Goal: Task Accomplishment & Management: Complete application form

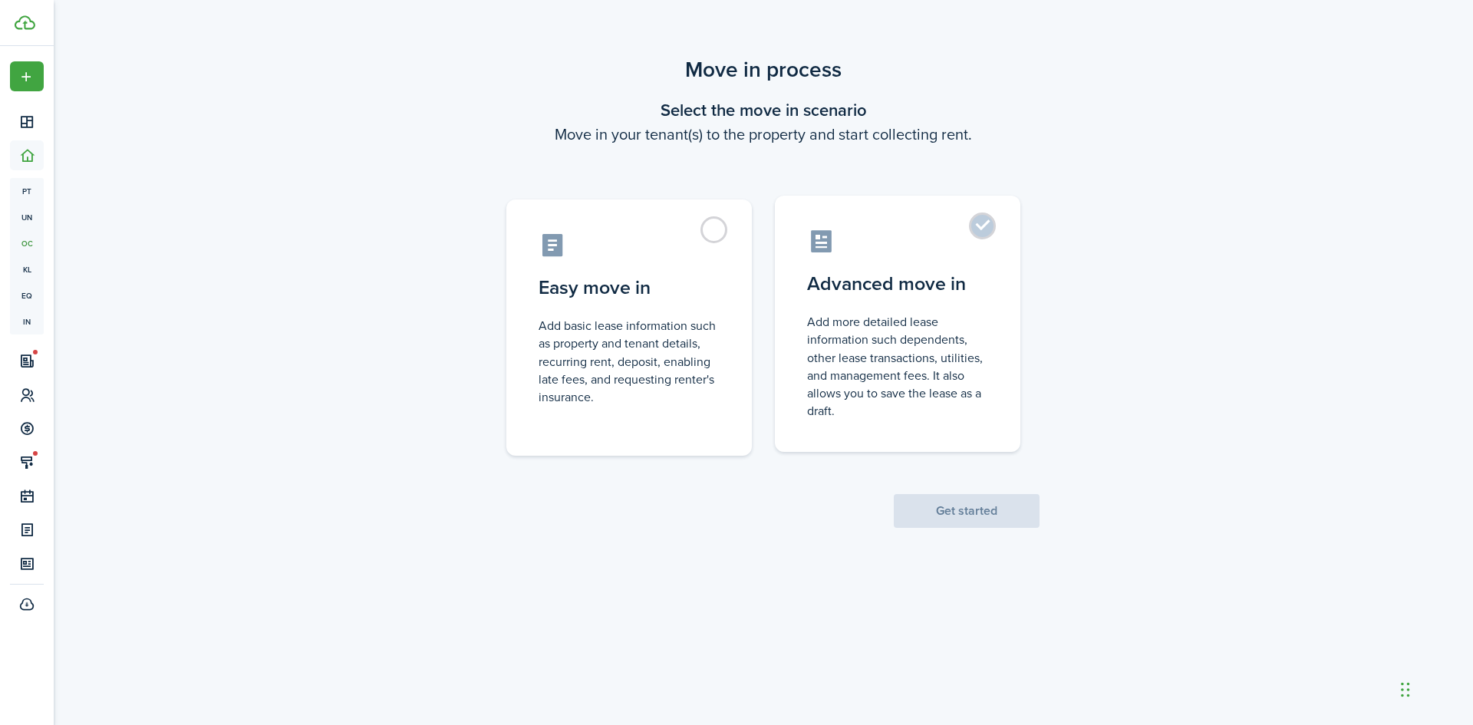
click at [930, 252] on control-radio-card-icon at bounding box center [897, 241] width 181 height 27
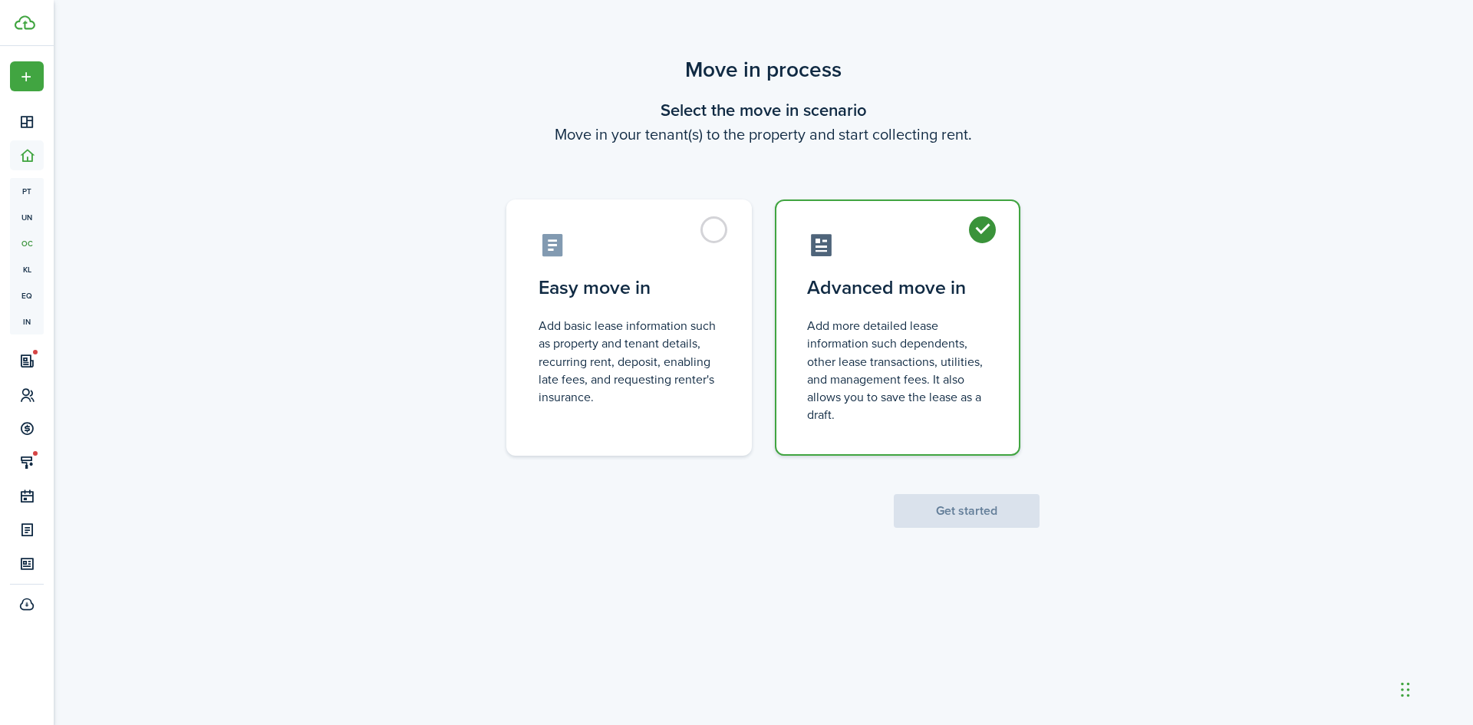
radio input "true"
click at [956, 508] on button "Get started" at bounding box center [967, 511] width 146 height 34
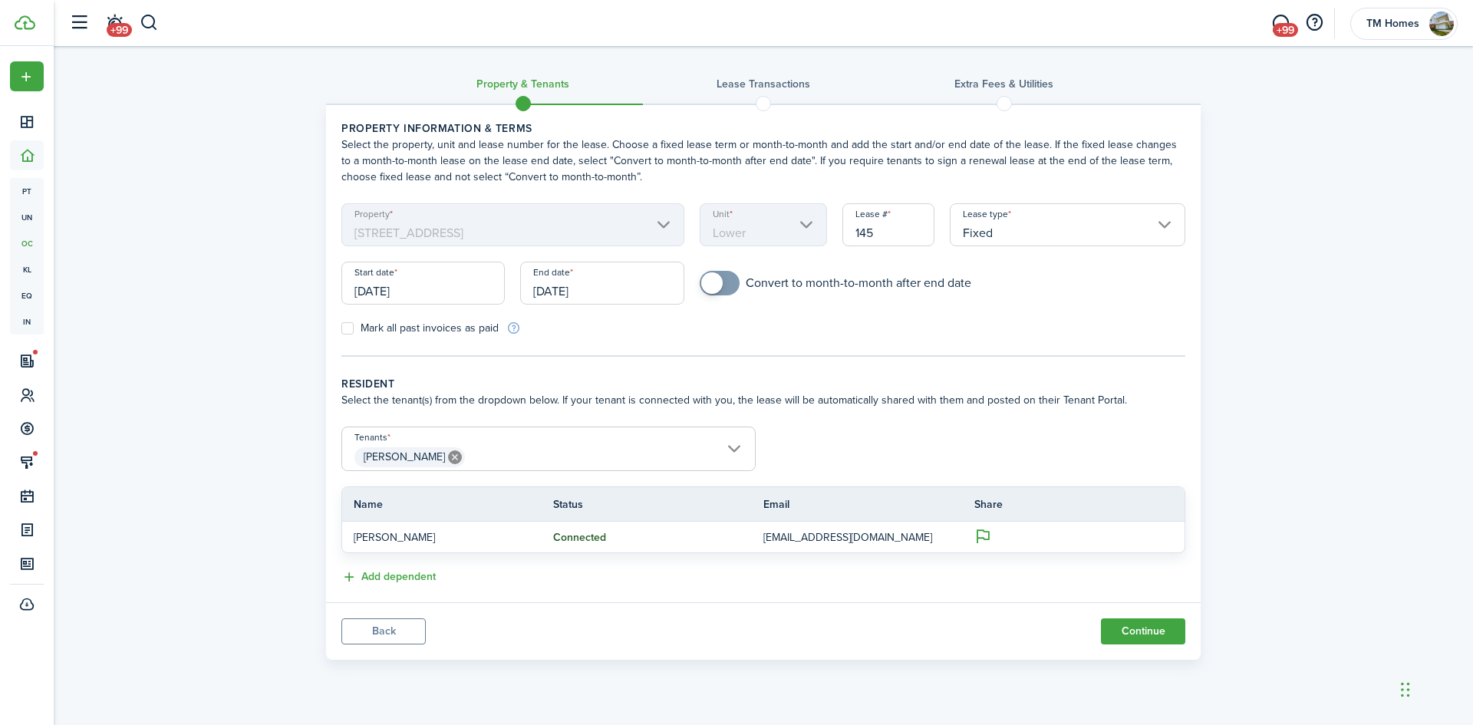
click at [455, 291] on input "[DATE]" at bounding box center [422, 283] width 163 height 43
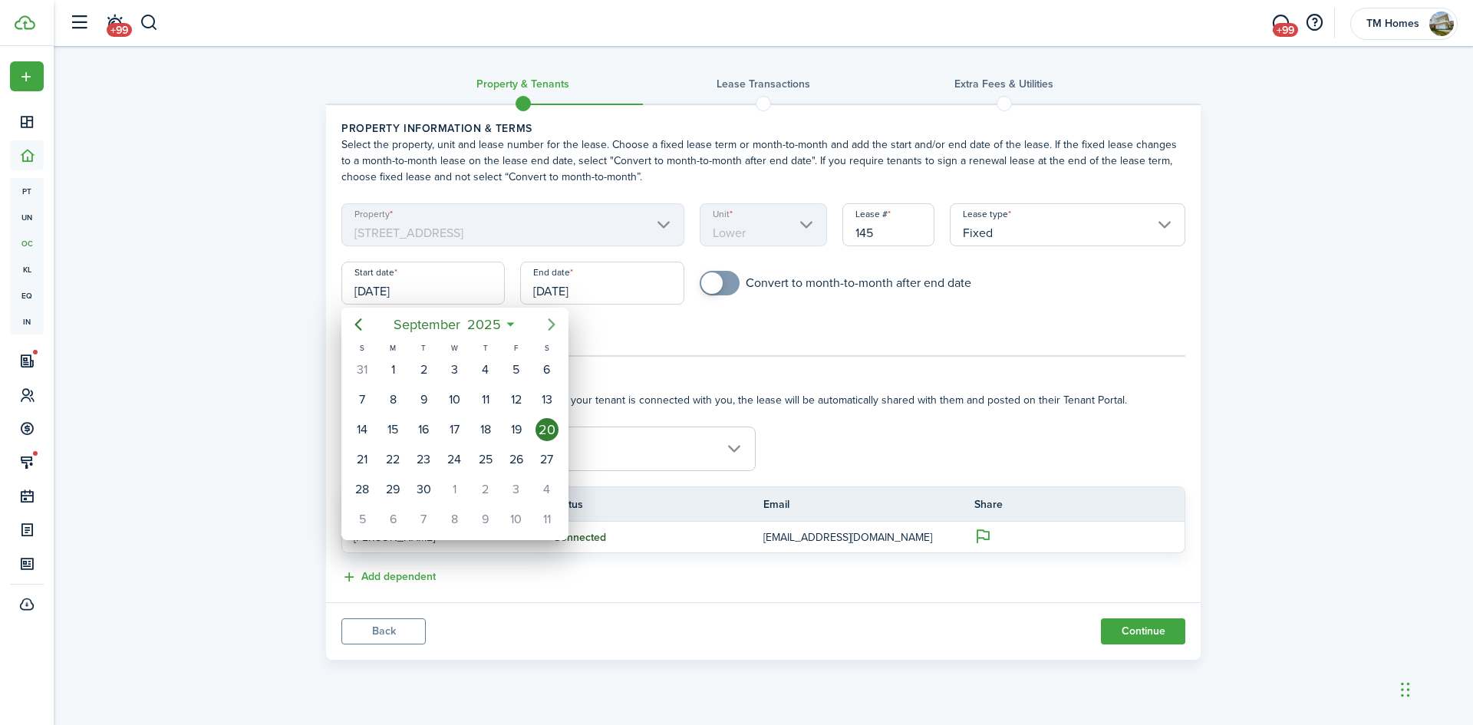
click at [557, 330] on icon "Next page" at bounding box center [551, 324] width 18 height 18
click at [463, 370] on div "1" at bounding box center [454, 369] width 23 height 23
type input "[DATE]"
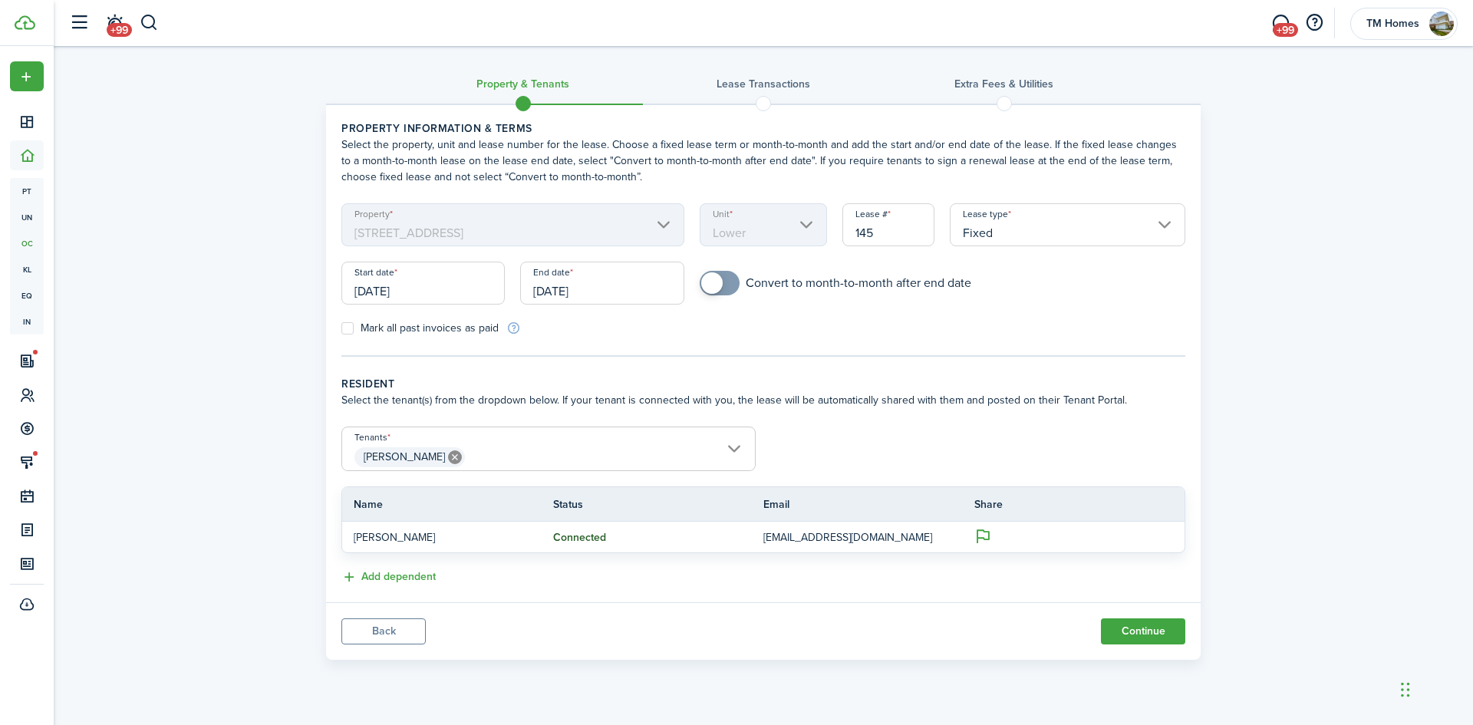
click at [641, 294] on input "[DATE]" at bounding box center [601, 283] width 163 height 43
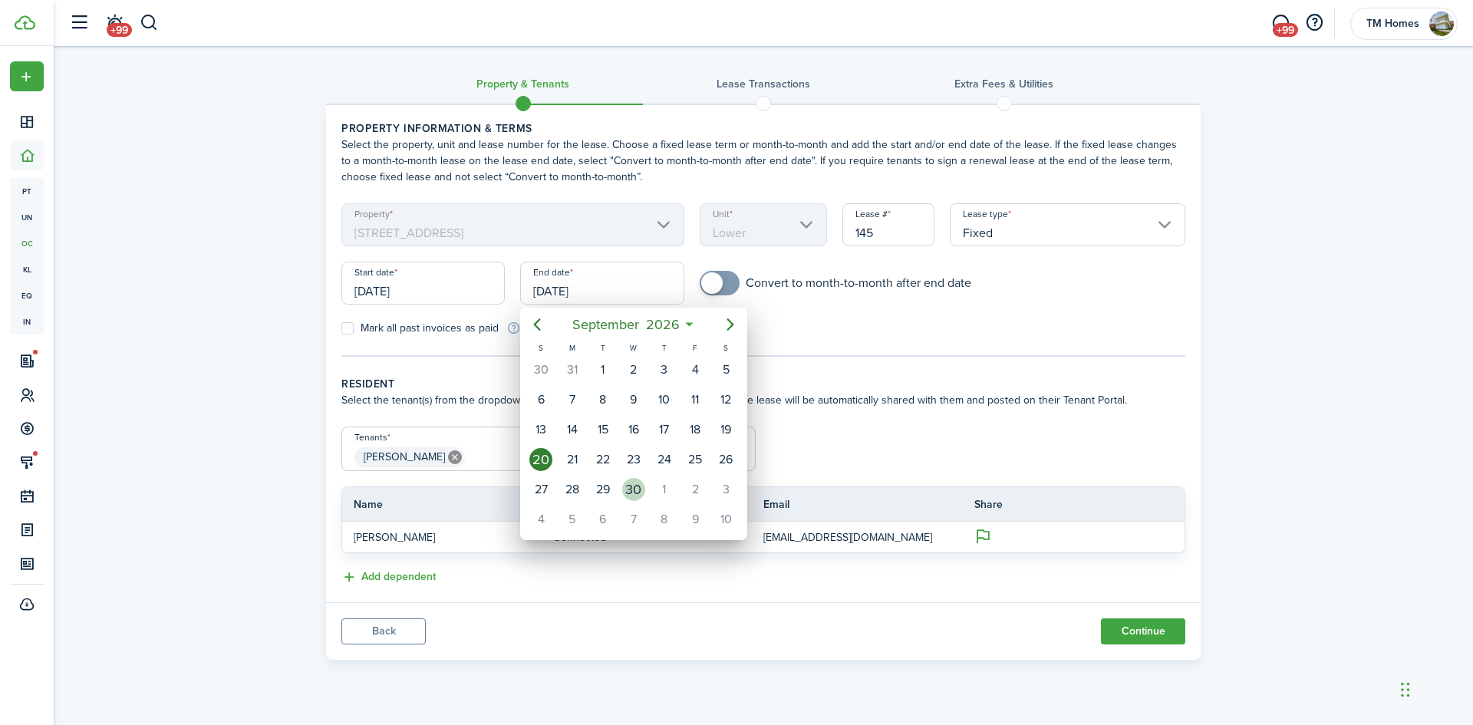
click at [632, 486] on div "30" at bounding box center [633, 489] width 23 height 23
type input "[DATE]"
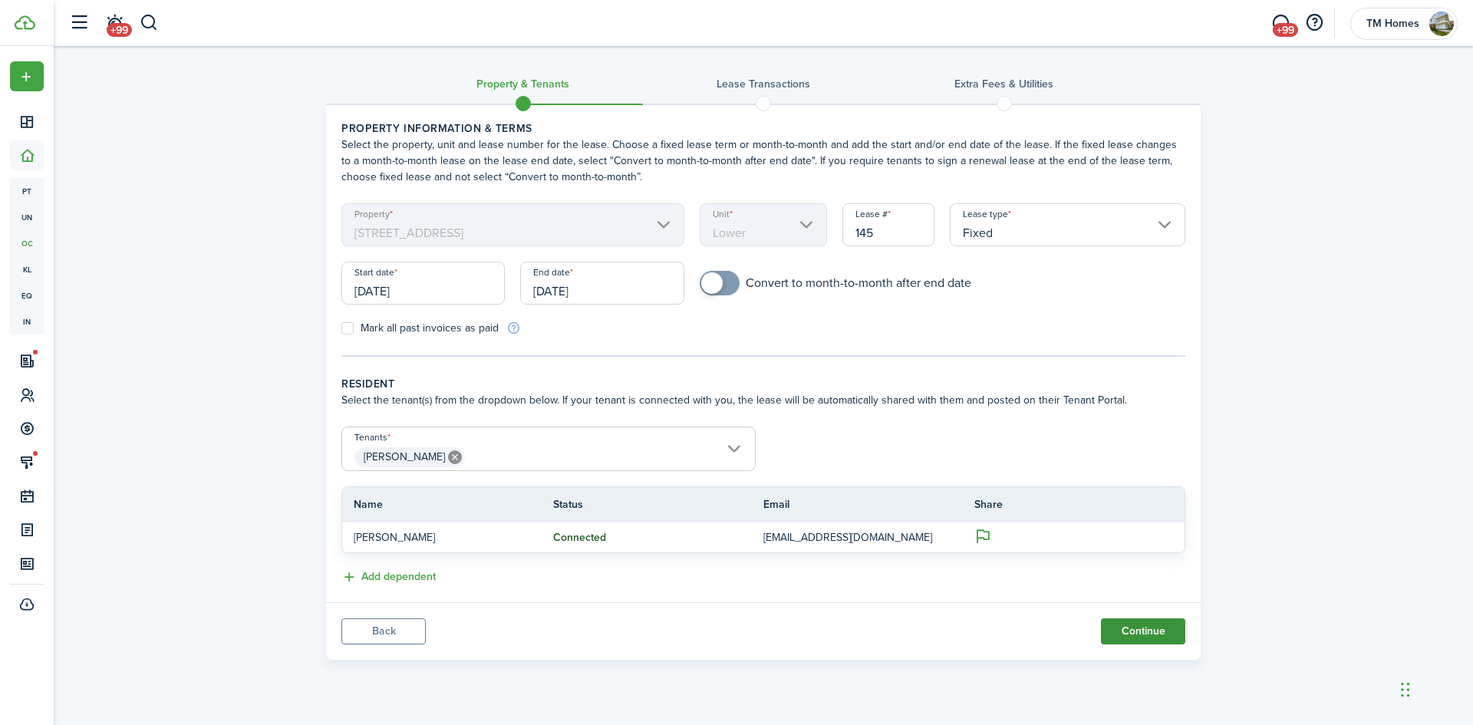
click at [1130, 631] on button "Continue" at bounding box center [1143, 631] width 84 height 26
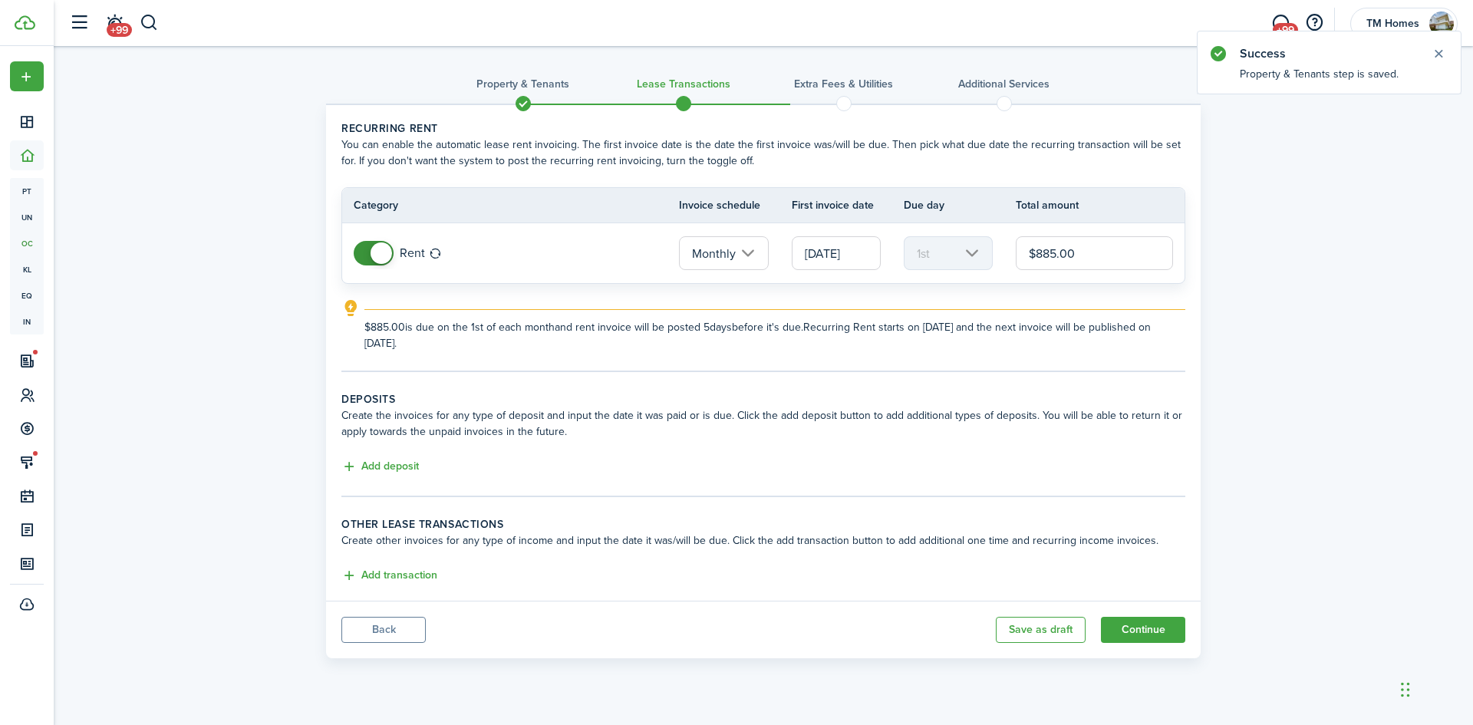
click at [1059, 253] on input "$885.00" at bounding box center [1094, 253] width 157 height 34
type input "$1,100.00"
click at [400, 464] on button "Add deposit" at bounding box center [379, 467] width 77 height 18
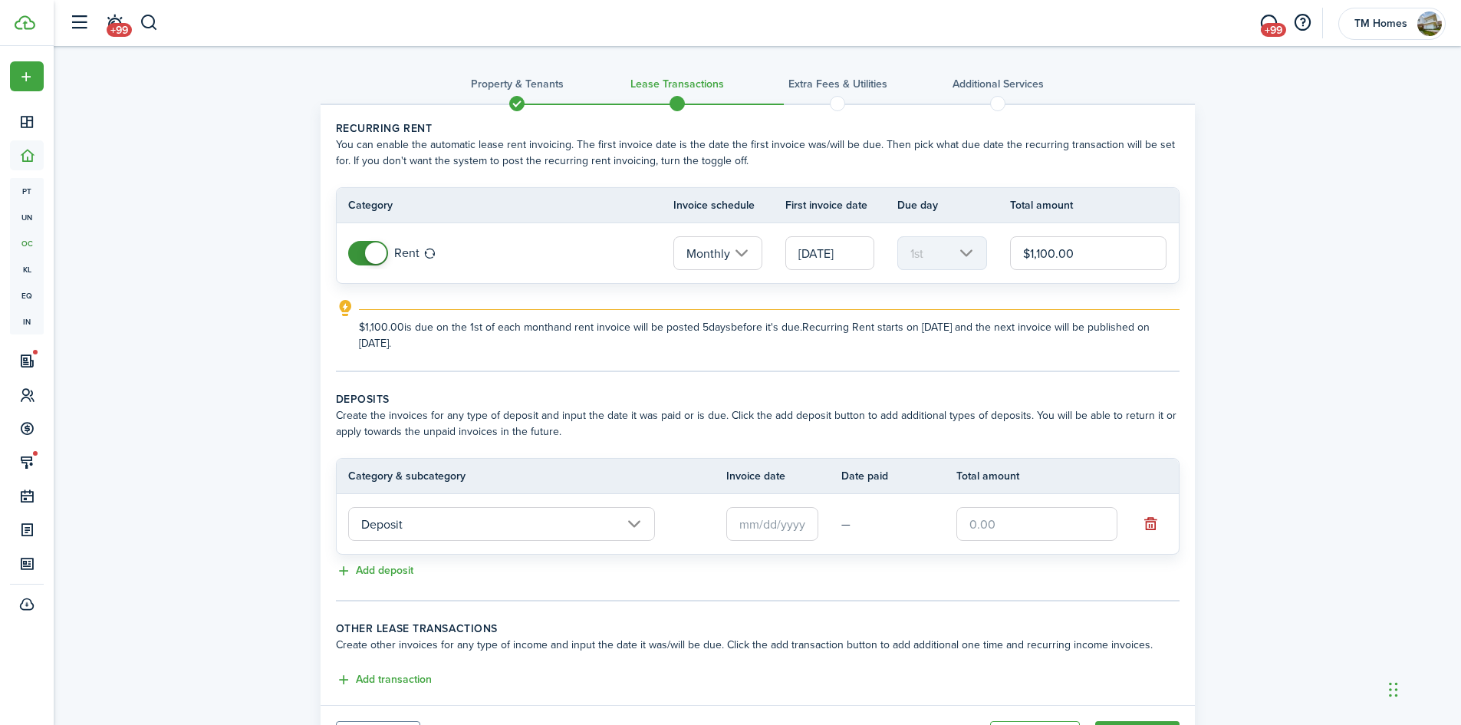
click at [443, 523] on input "Deposit" at bounding box center [501, 524] width 307 height 34
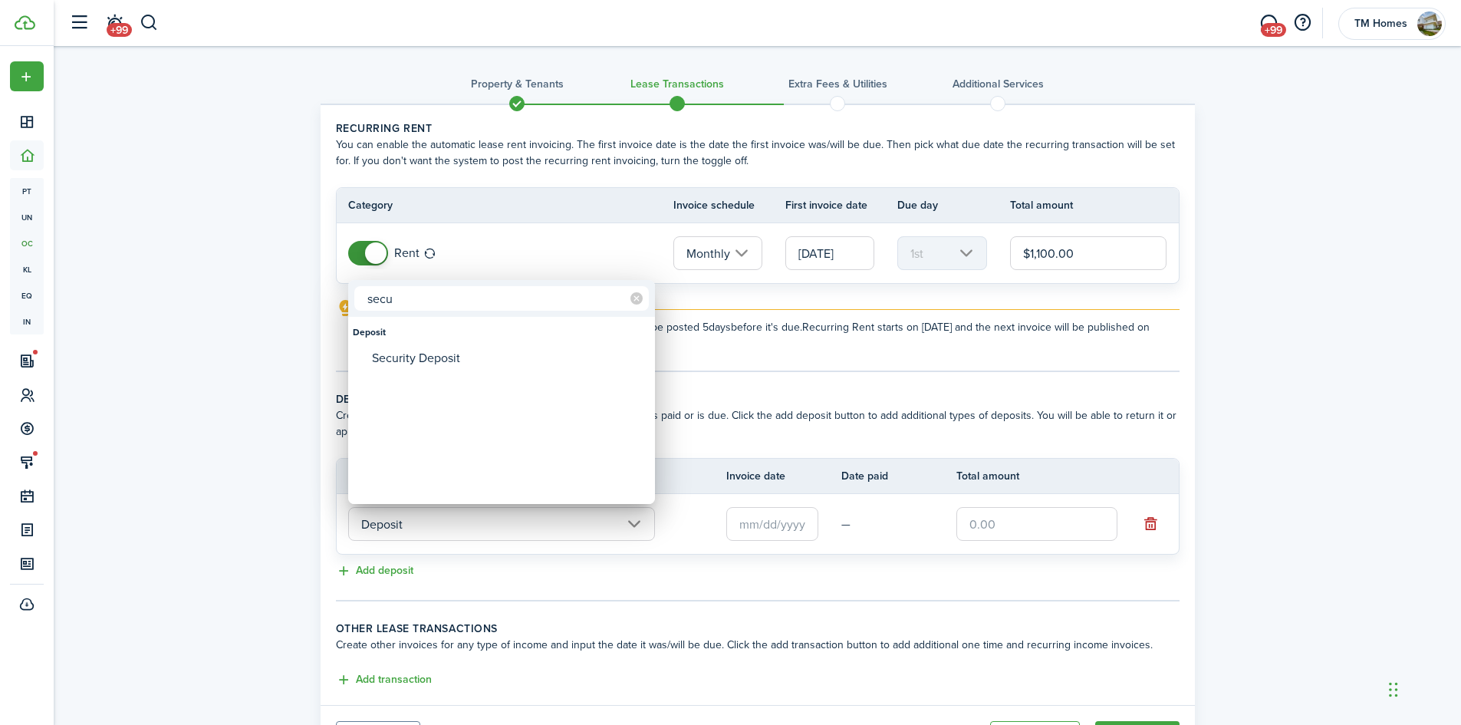
type input "secu"
click at [463, 364] on div "Security Deposit" at bounding box center [508, 358] width 272 height 26
type input "Deposit / Security Deposit"
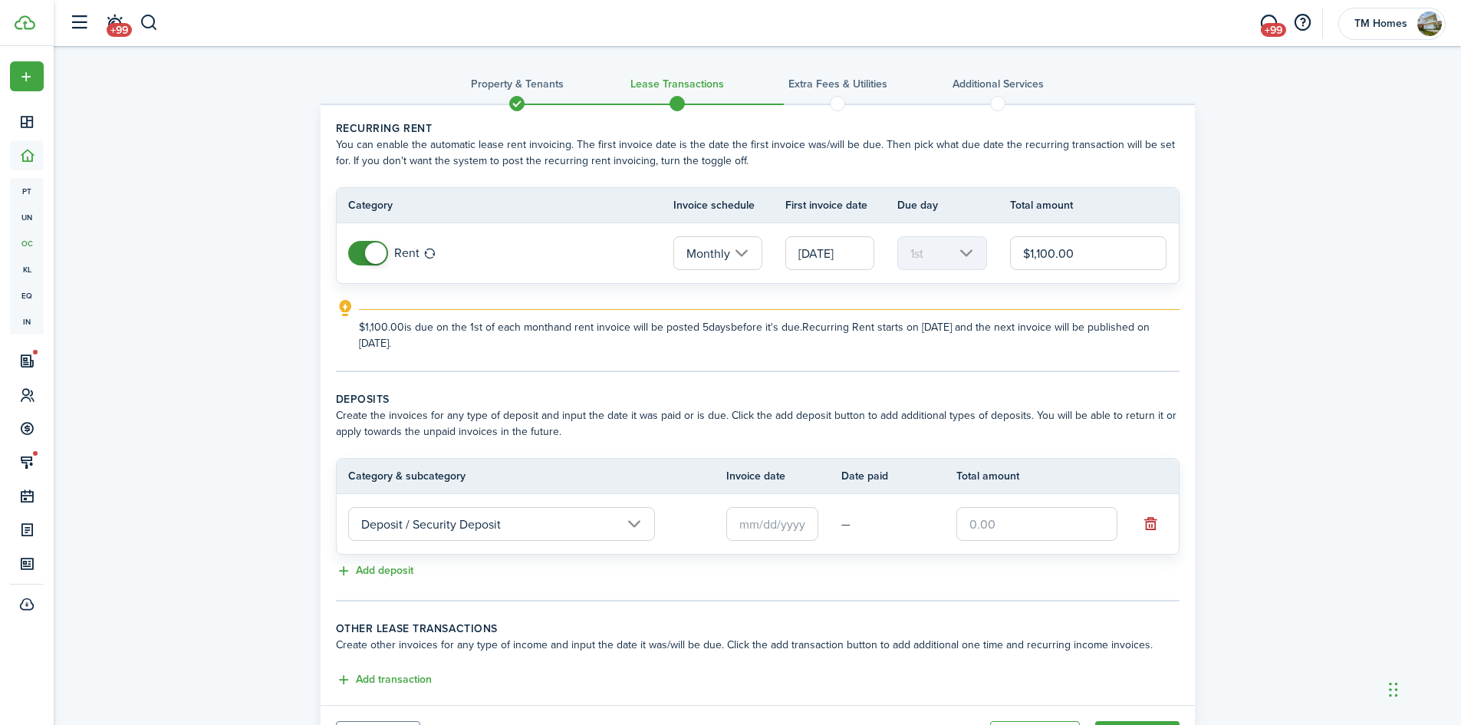
click at [766, 525] on input "text" at bounding box center [772, 524] width 92 height 34
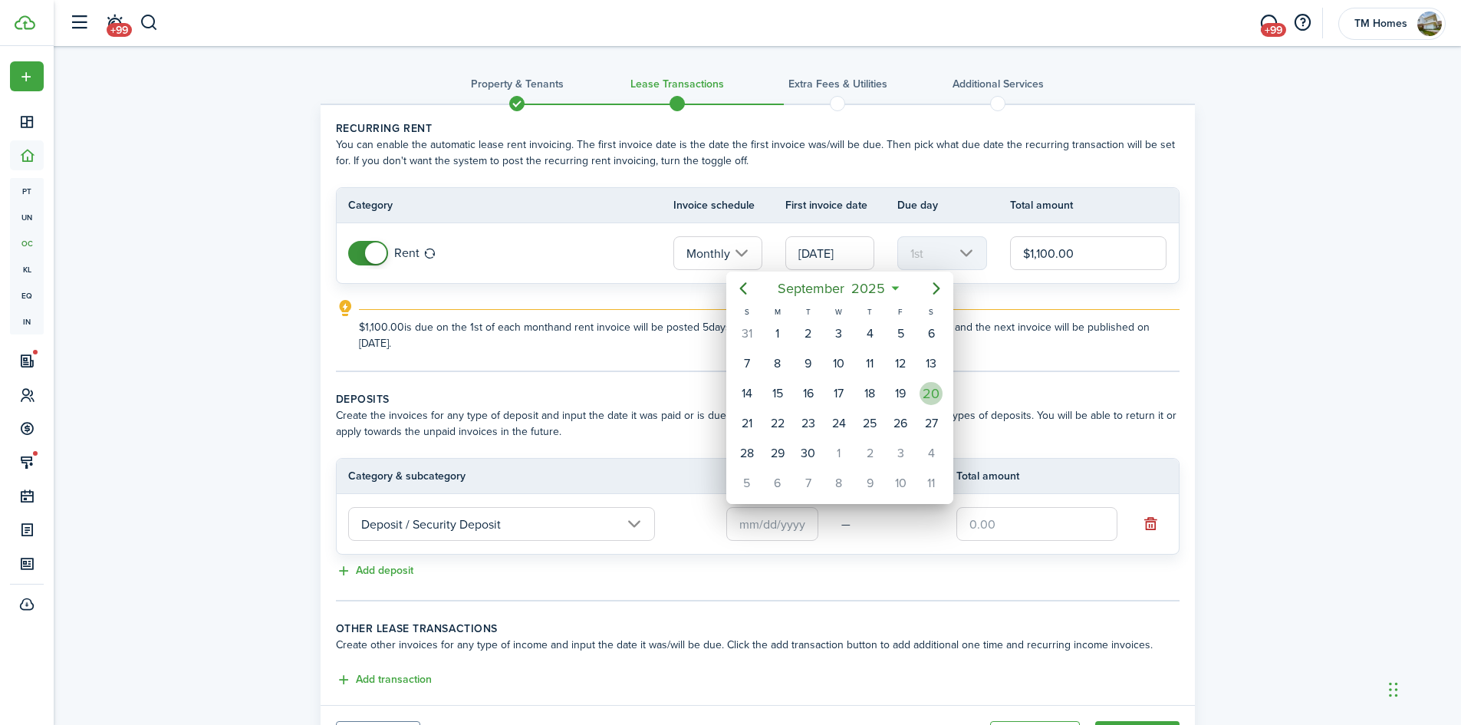
click at [916, 394] on div "20" at bounding box center [931, 393] width 31 height 29
type input "[DATE]"
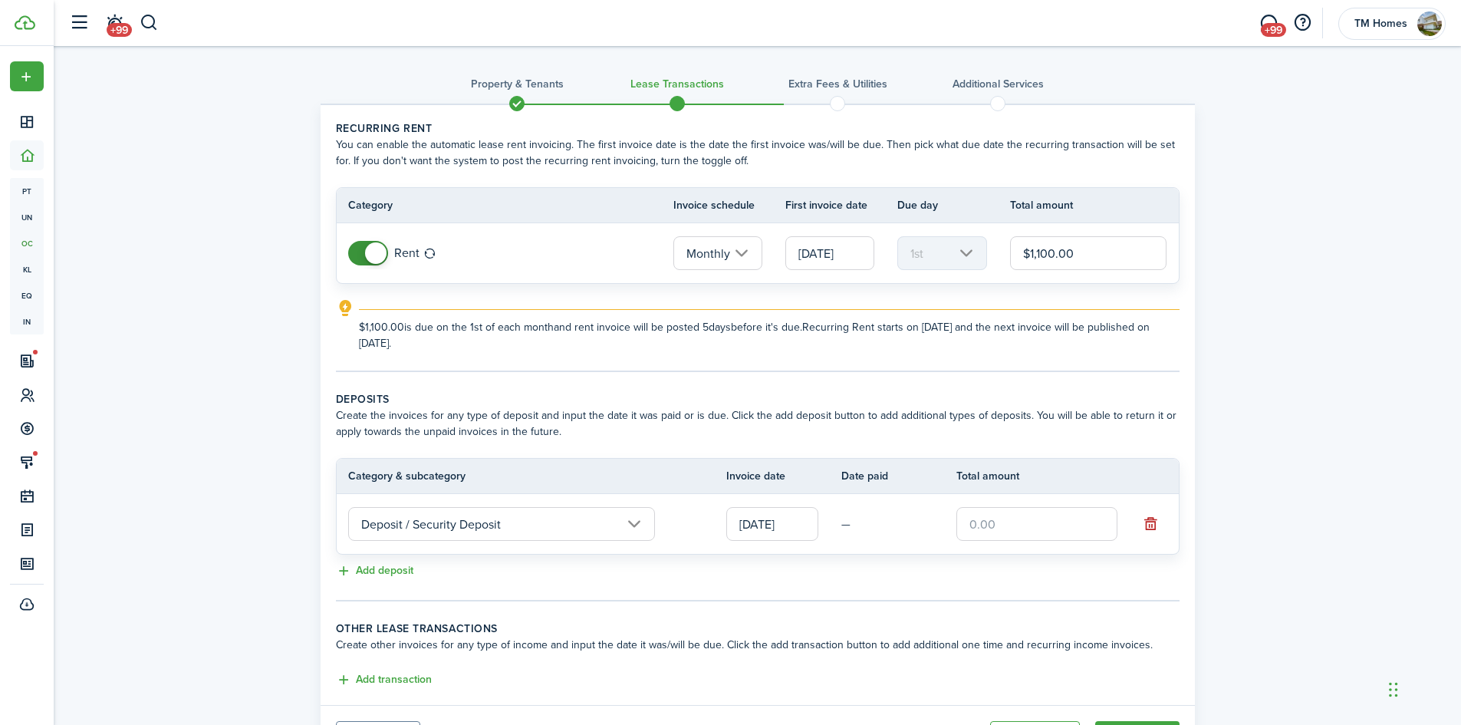
click at [998, 527] on input "text" at bounding box center [1036, 524] width 161 height 34
type input "$1,100.00"
click at [1049, 399] on wizard-step-header-title "Deposits" at bounding box center [758, 399] width 844 height 16
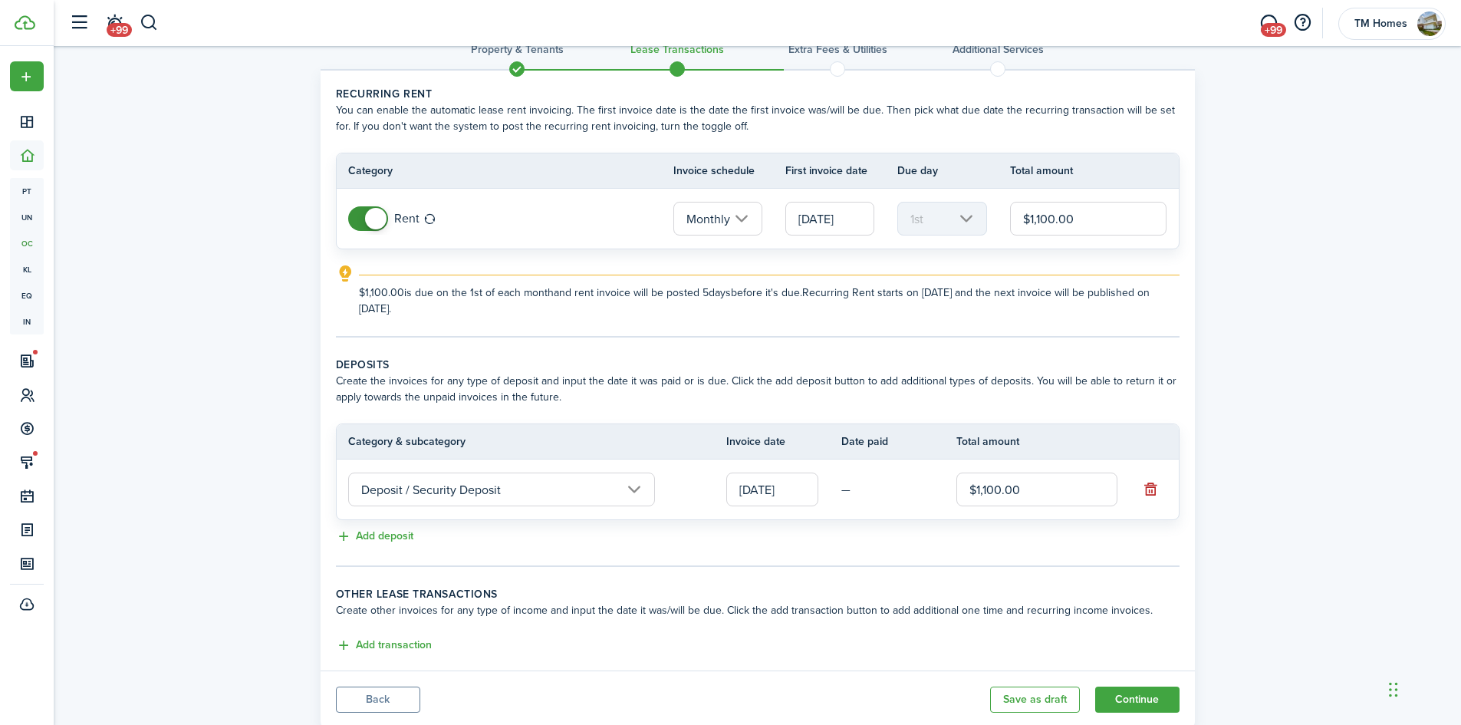
scroll to position [80, 0]
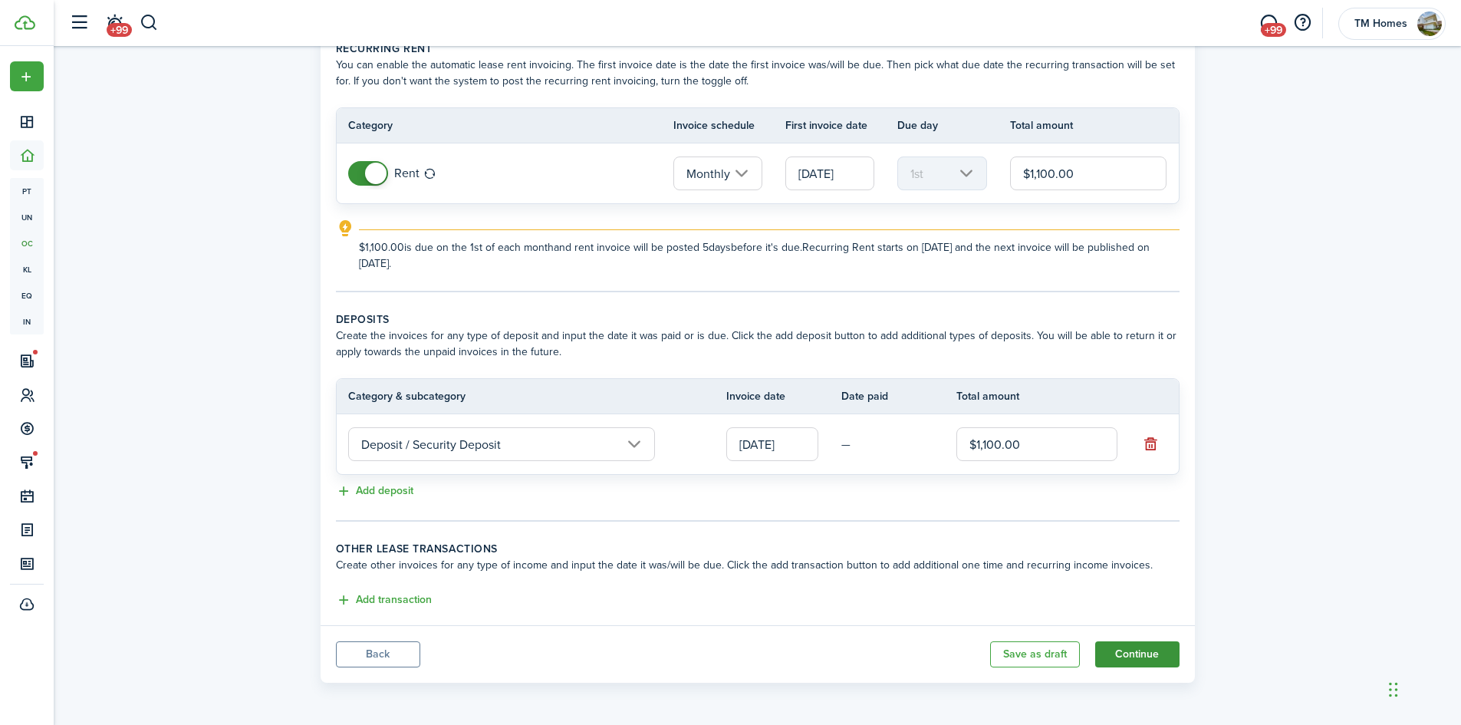
click at [1132, 661] on button "Continue" at bounding box center [1137, 654] width 84 height 26
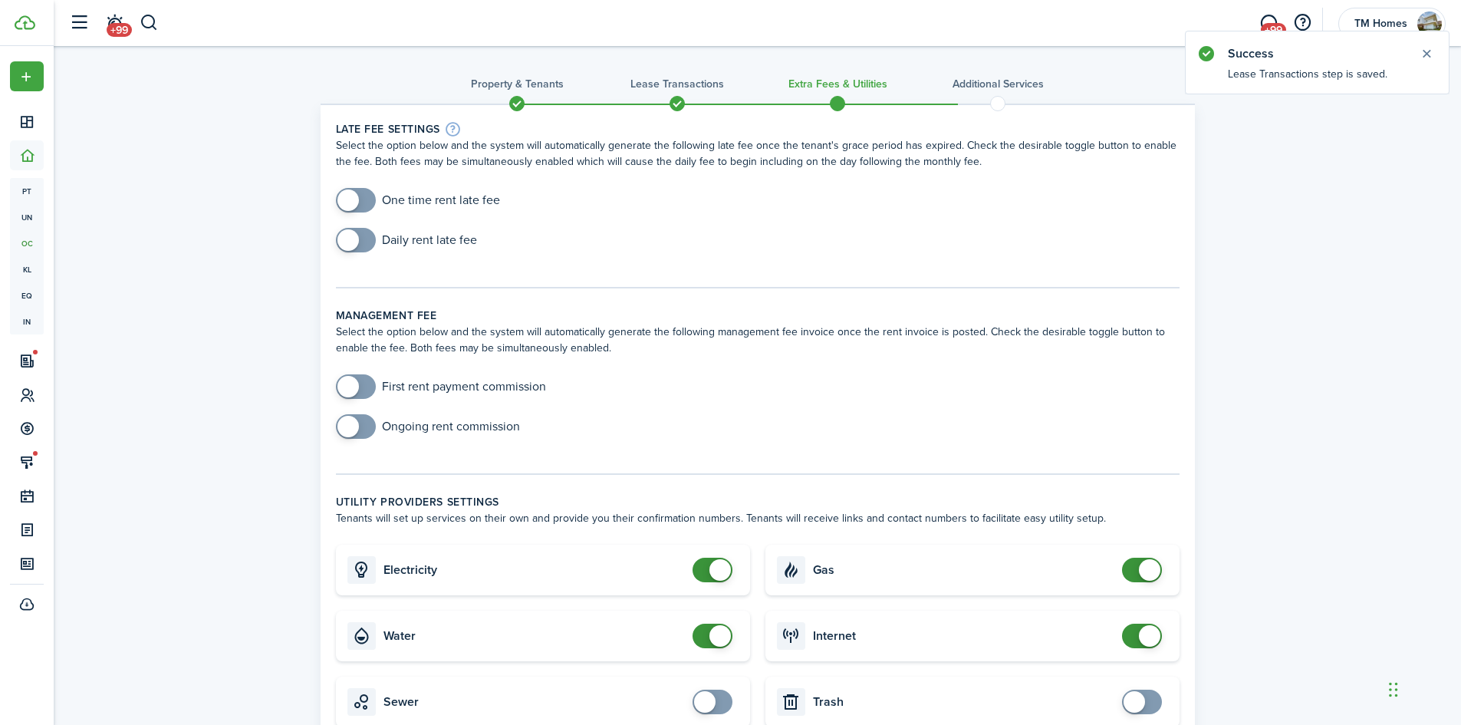
checkbox input "true"
click at [354, 197] on span at bounding box center [347, 199] width 21 height 21
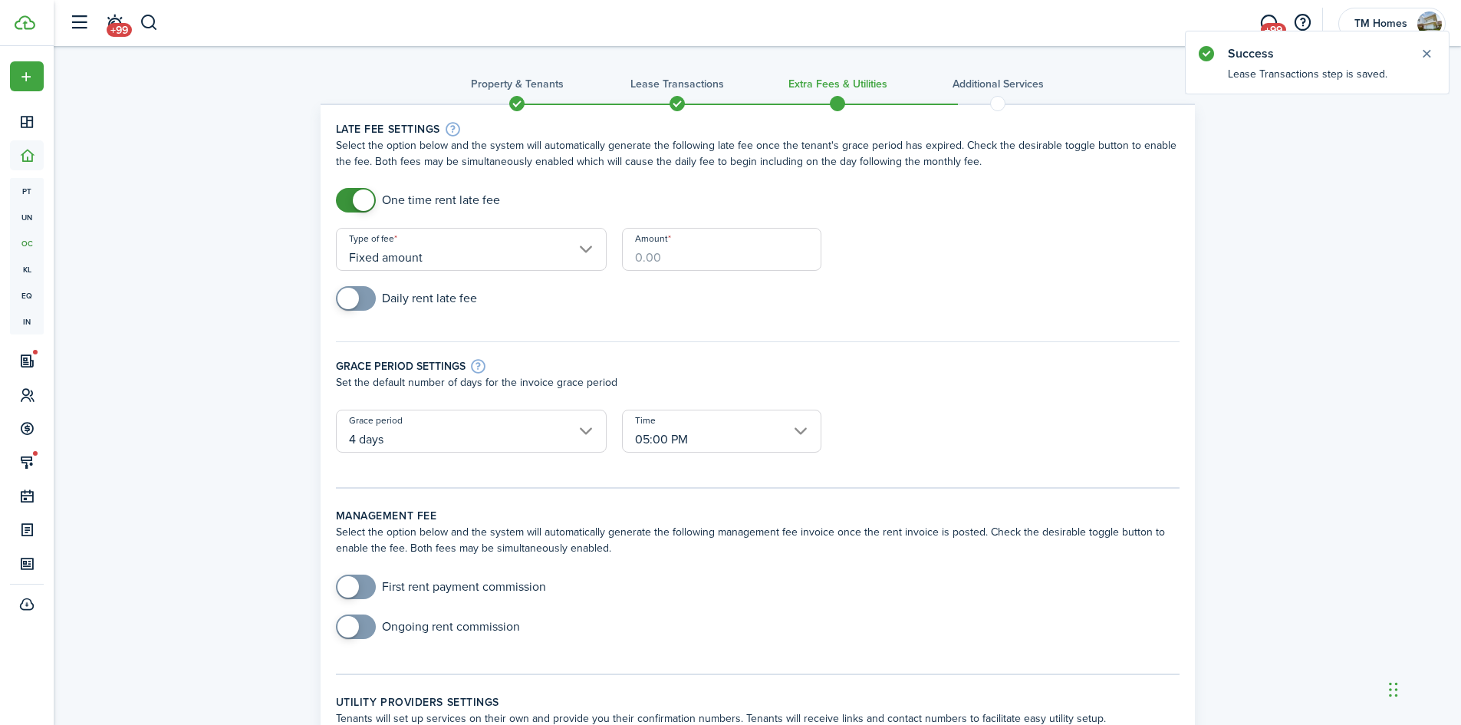
click at [646, 253] on input "Amount" at bounding box center [721, 249] width 199 height 43
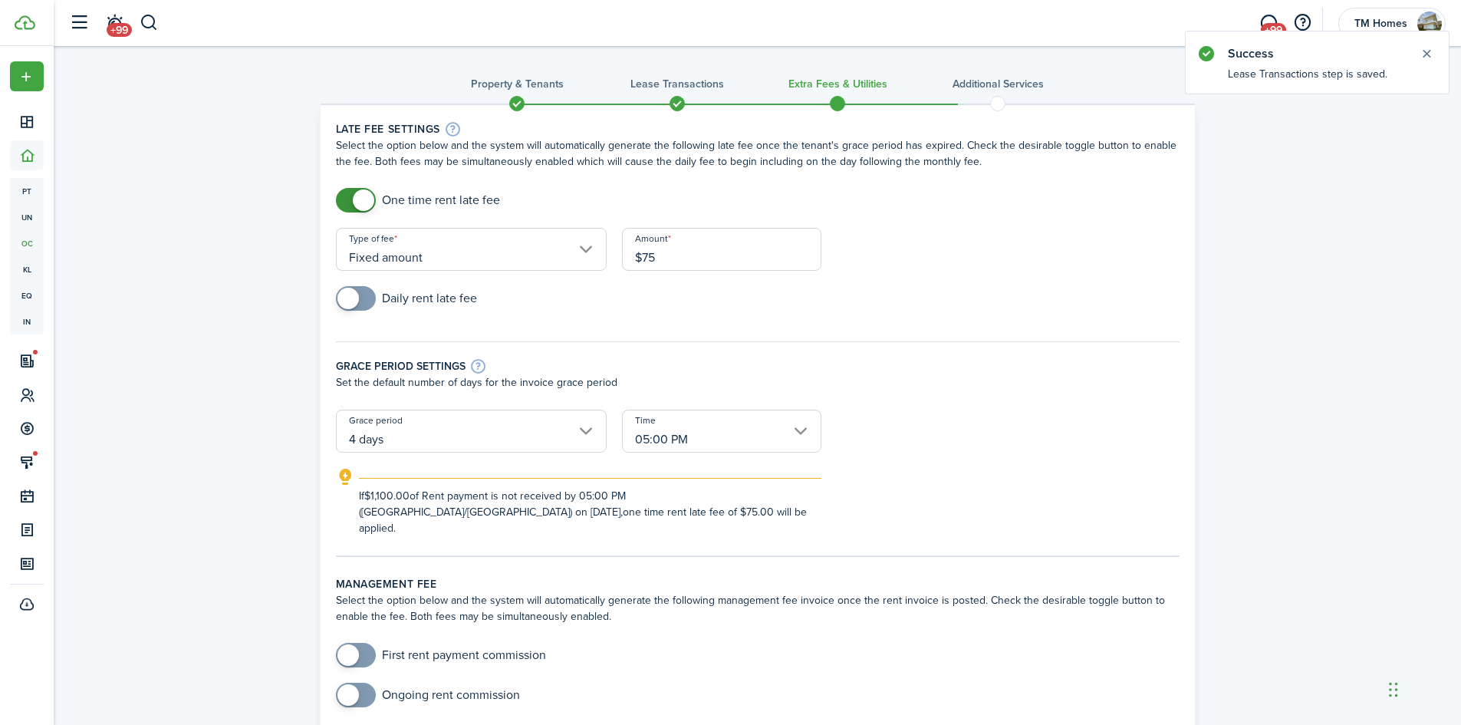
type input "$75.00"
click at [979, 281] on form "One time rent late fee Type of fee Fixed amount Amount $75.00 Daily rent late f…" at bounding box center [757, 362] width 859 height 348
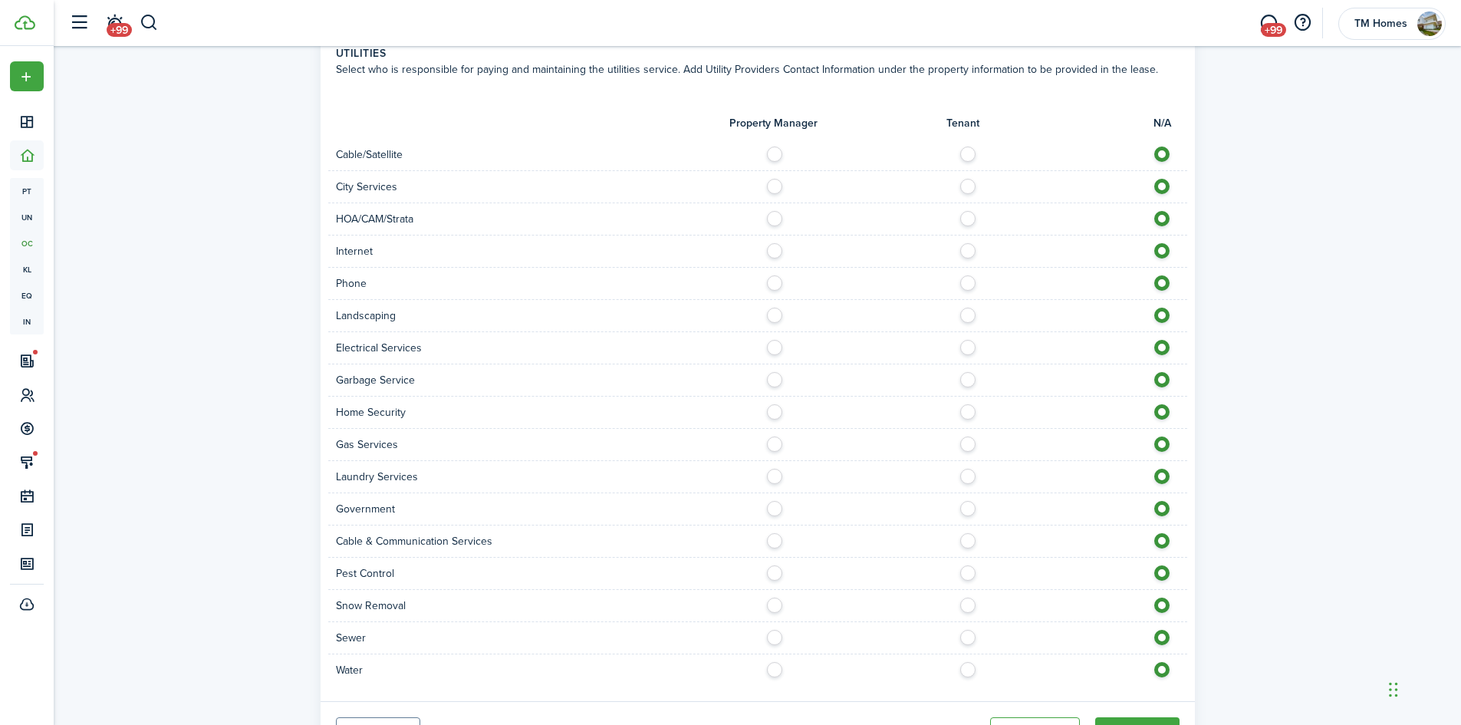
scroll to position [997, 0]
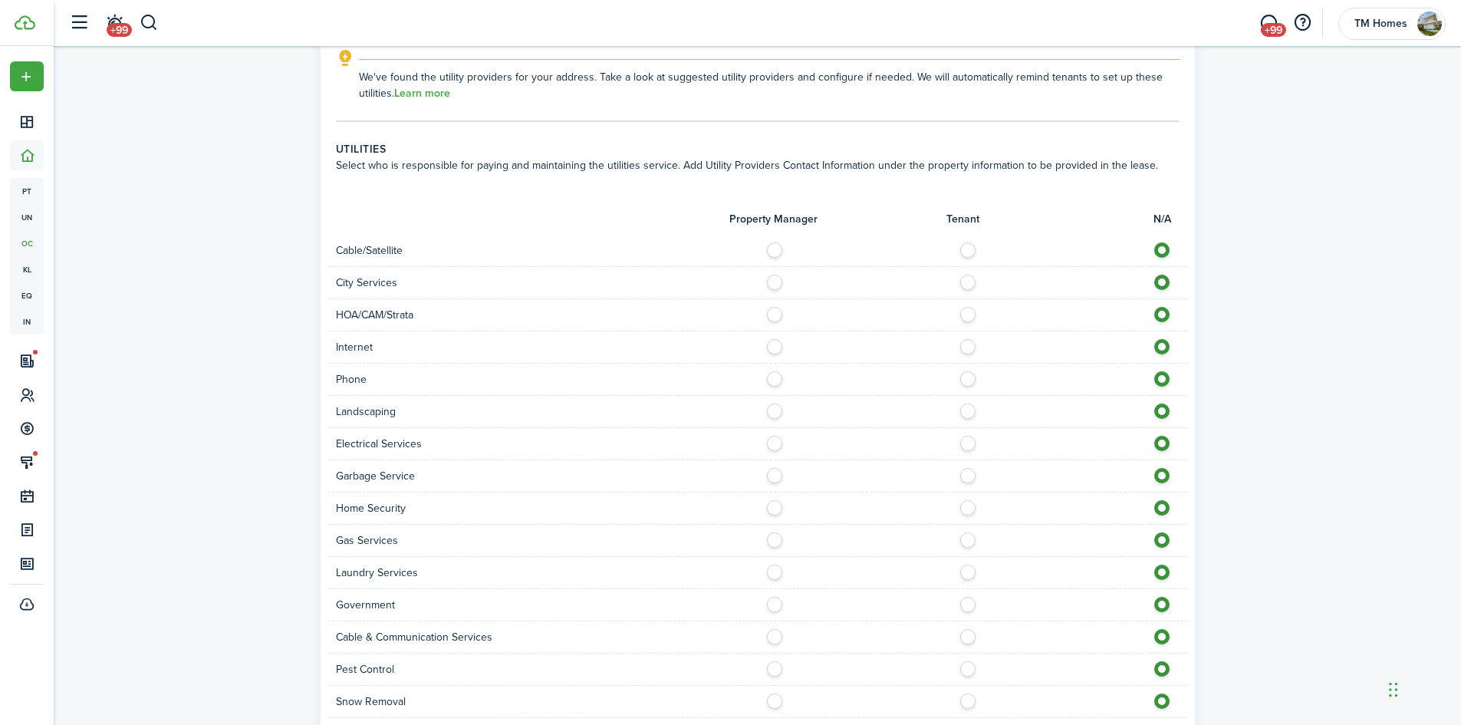
click at [963, 242] on label at bounding box center [972, 246] width 27 height 8
radio input "true"
click at [775, 275] on label at bounding box center [778, 279] width 27 height 8
radio input "true"
click at [963, 339] on label at bounding box center [972, 343] width 27 height 8
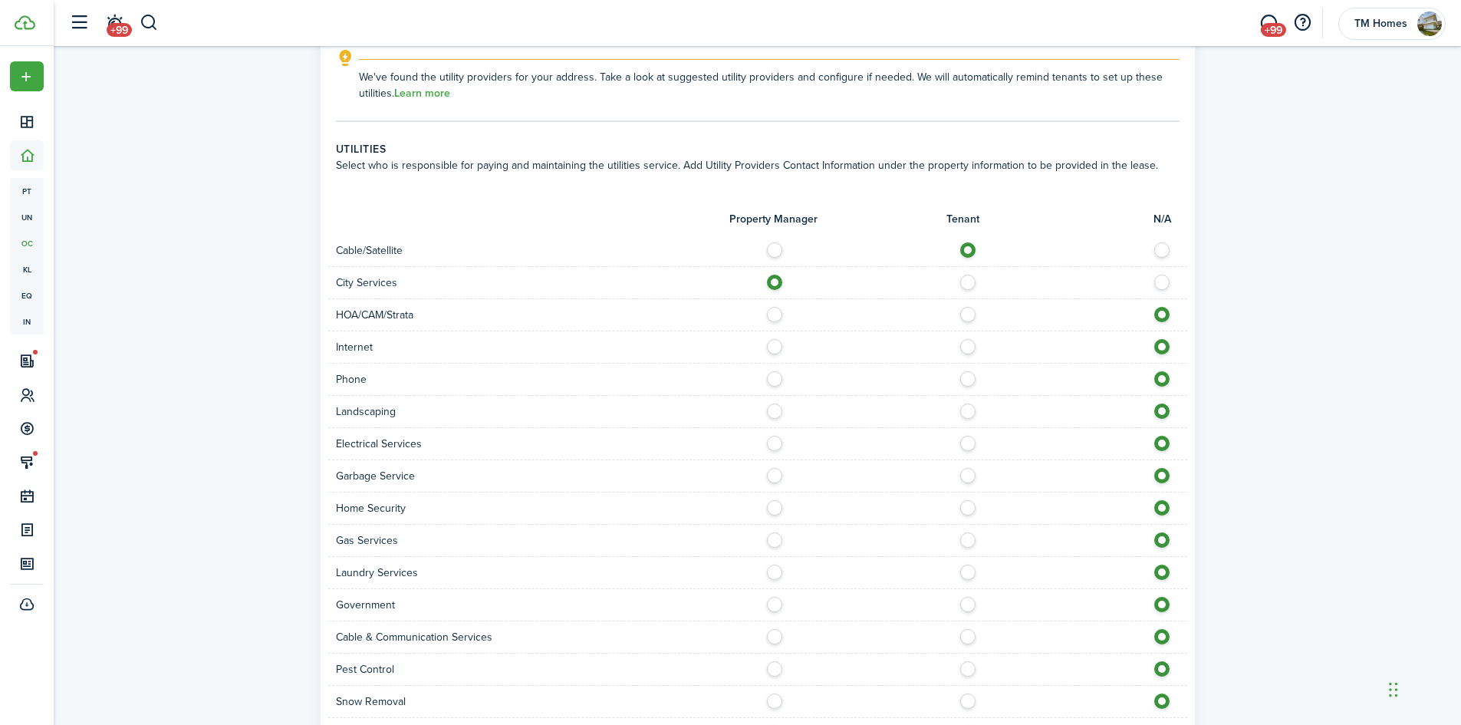
radio input "true"
click at [968, 371] on label at bounding box center [972, 375] width 27 height 8
radio input "true"
click at [973, 396] on div "Landscaping" at bounding box center [757, 412] width 859 height 32
click at [973, 403] on label at bounding box center [972, 407] width 27 height 8
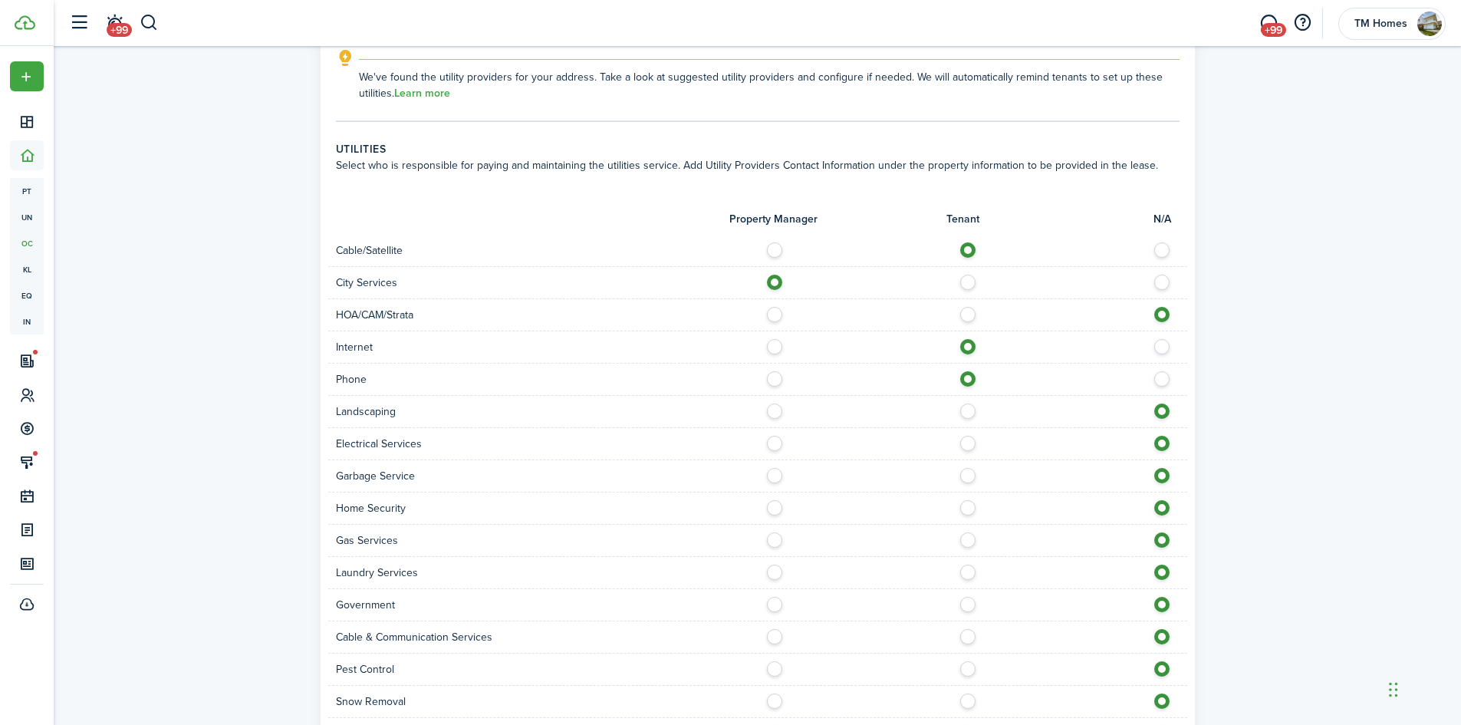
radio input "true"
click at [965, 436] on label at bounding box center [972, 440] width 27 height 8
radio input "true"
click at [775, 468] on label at bounding box center [778, 472] width 27 height 8
radio input "true"
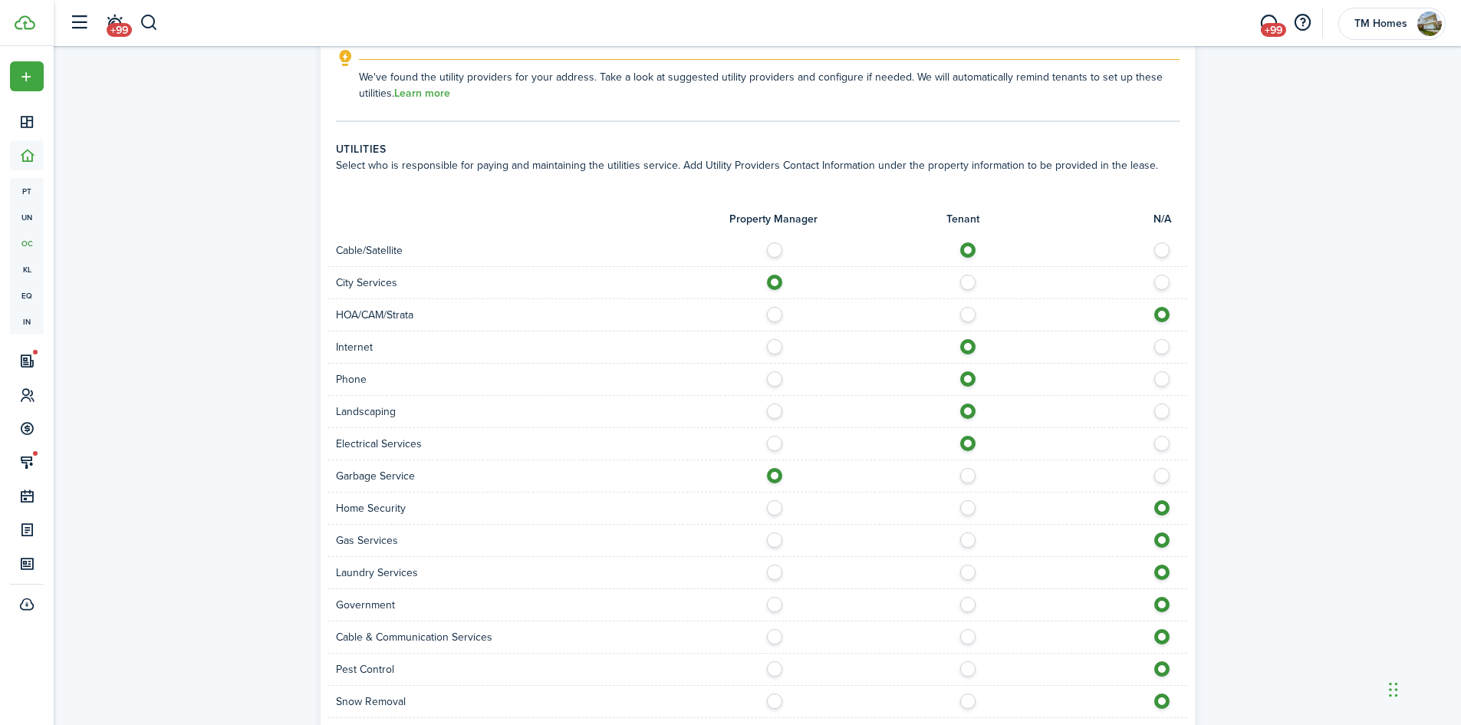
click at [968, 500] on label at bounding box center [972, 504] width 27 height 8
radio input "true"
click at [968, 532] on label at bounding box center [972, 536] width 27 height 8
radio input "true"
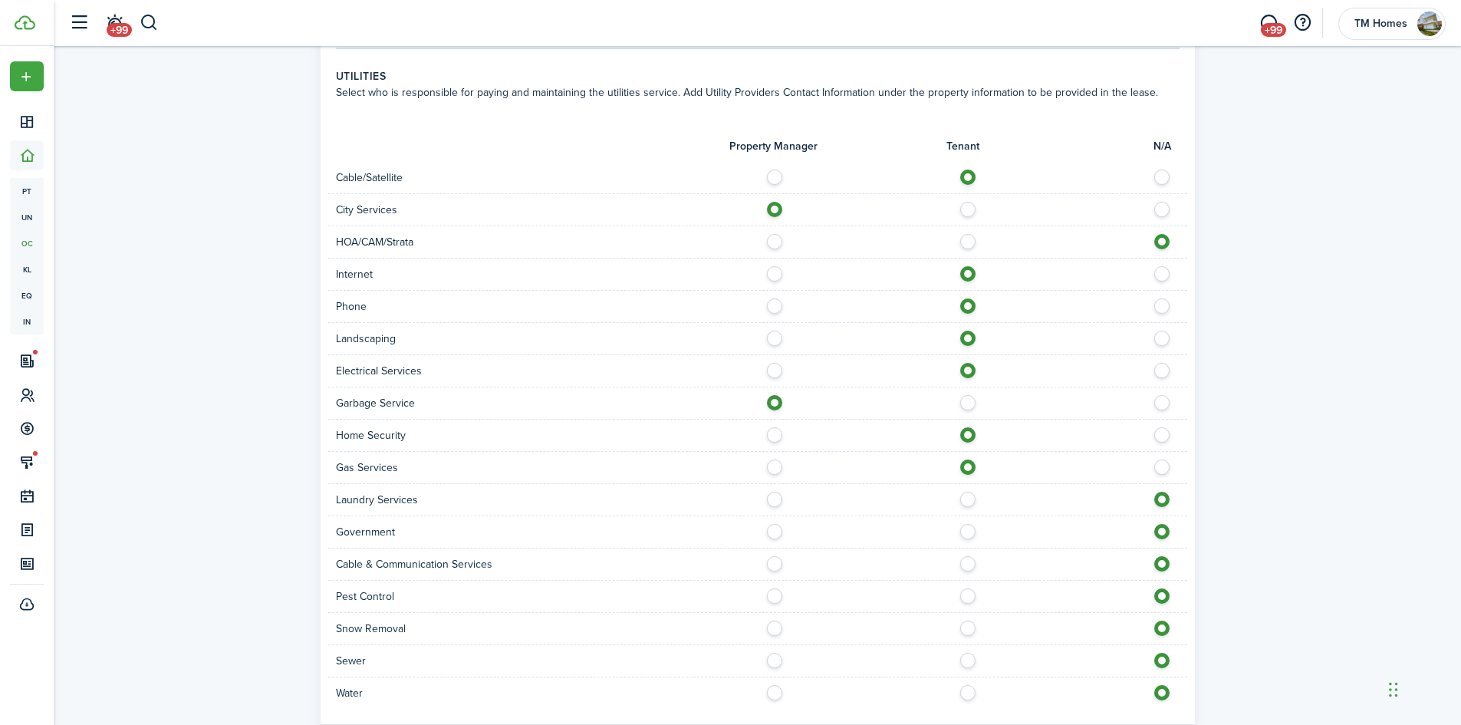
scroll to position [1074, 0]
click at [967, 488] on label at bounding box center [972, 492] width 27 height 8
radio input "true"
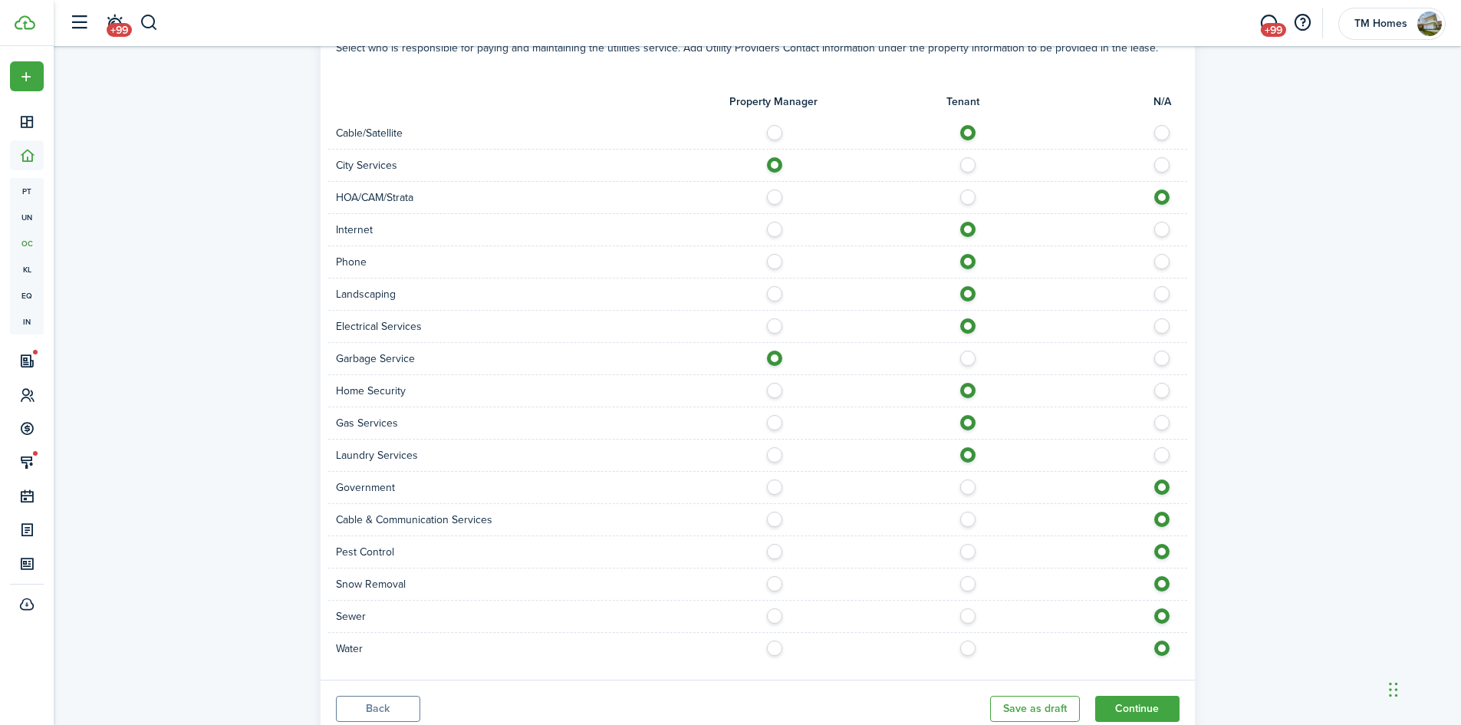
scroll to position [1153, 0]
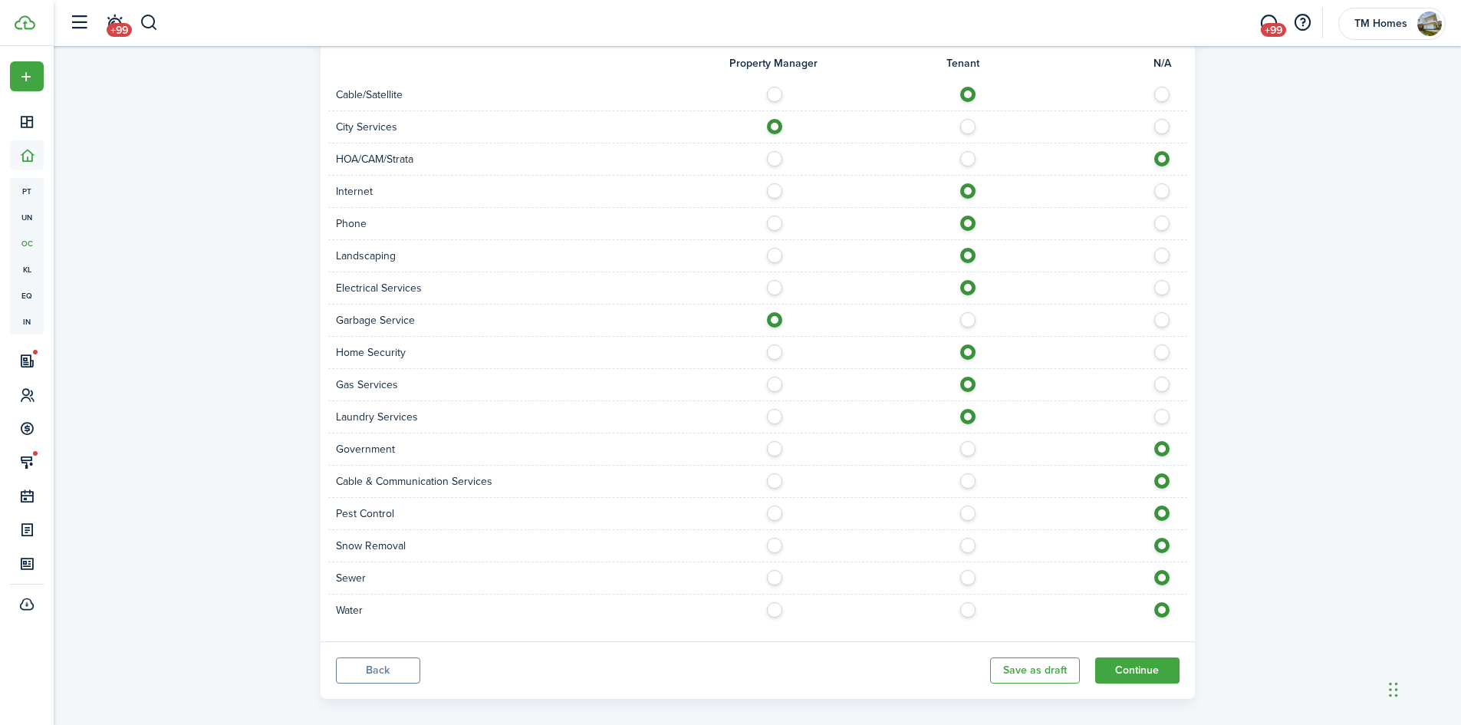
click at [972, 473] on label at bounding box center [972, 477] width 27 height 8
radio input "true"
click at [967, 505] on label at bounding box center [972, 509] width 27 height 8
radio input "true"
click at [967, 538] on label at bounding box center [972, 542] width 27 height 8
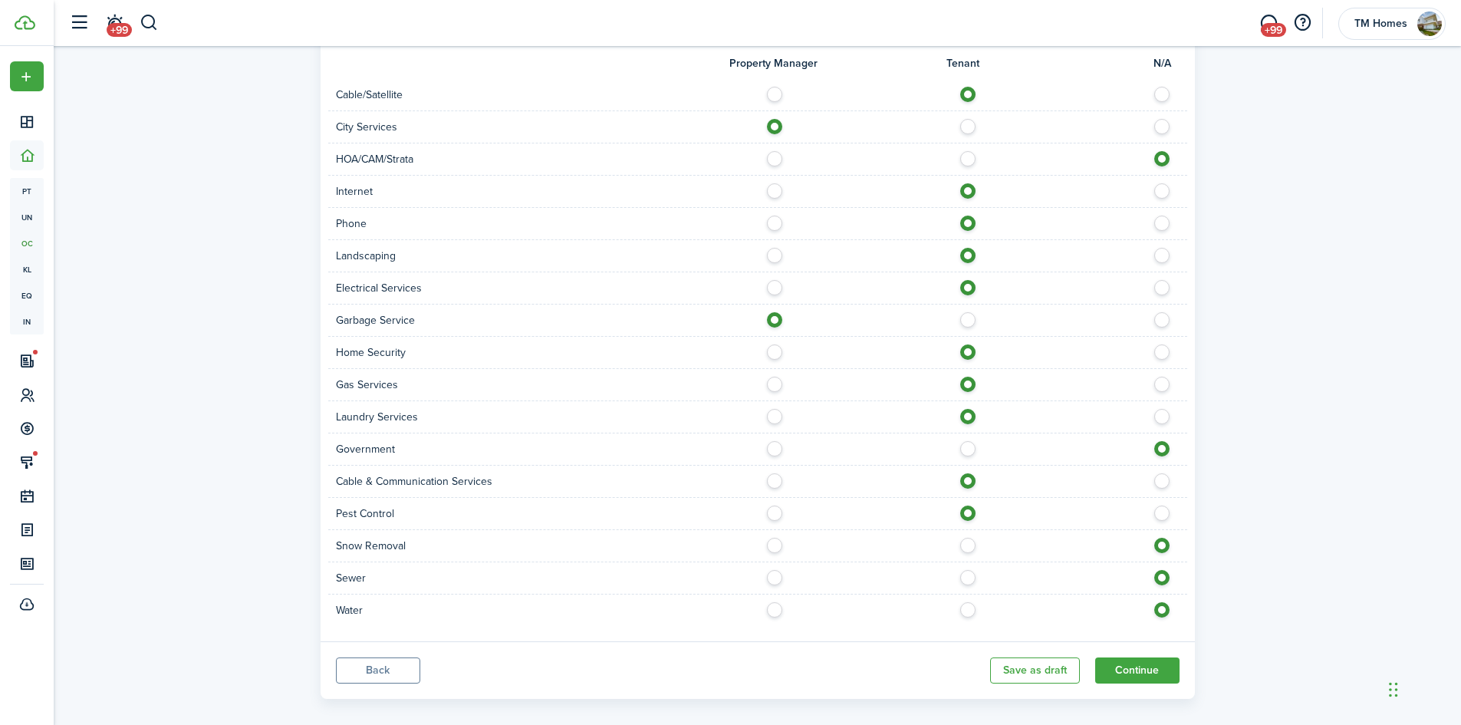
radio input "true"
click at [779, 570] on label at bounding box center [778, 574] width 27 height 8
radio input "true"
click at [773, 602] on label at bounding box center [778, 606] width 27 height 8
radio input "true"
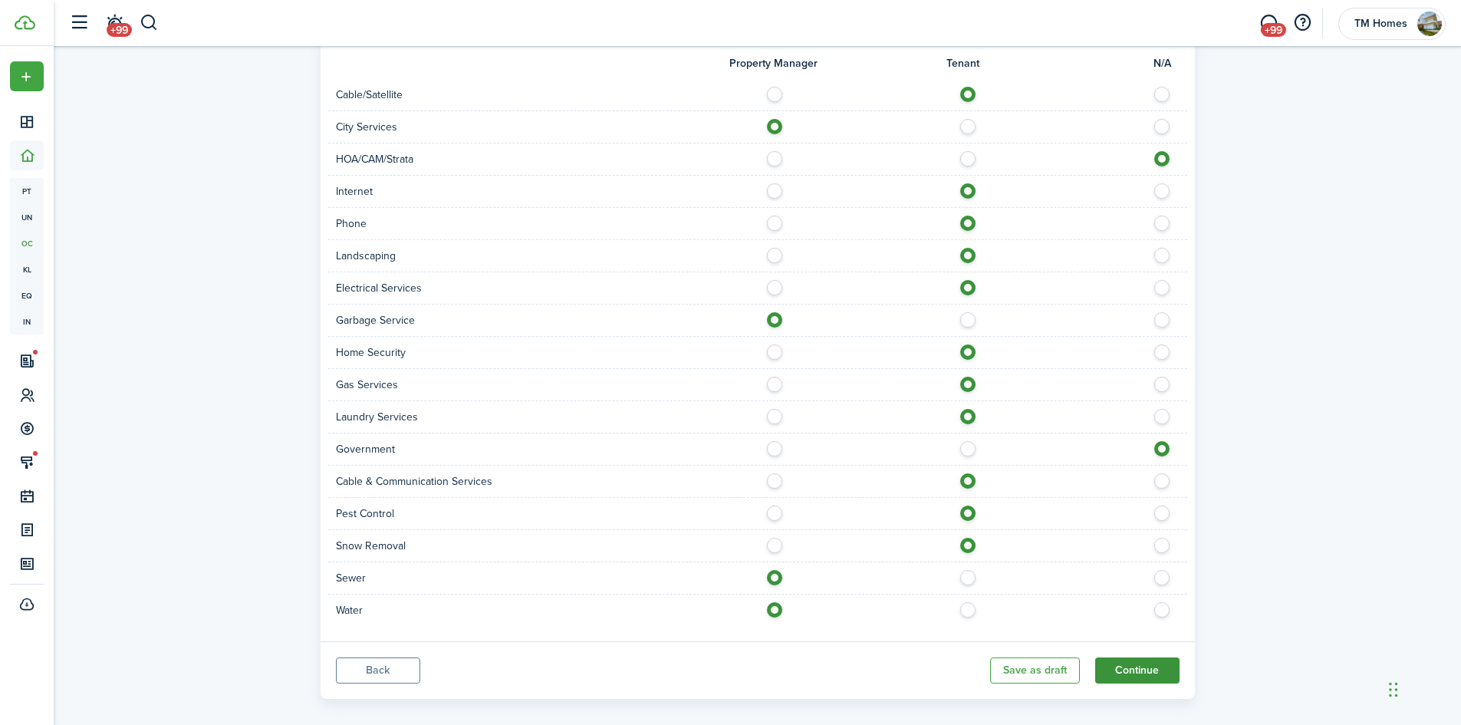
click at [1144, 657] on button "Continue" at bounding box center [1137, 670] width 84 height 26
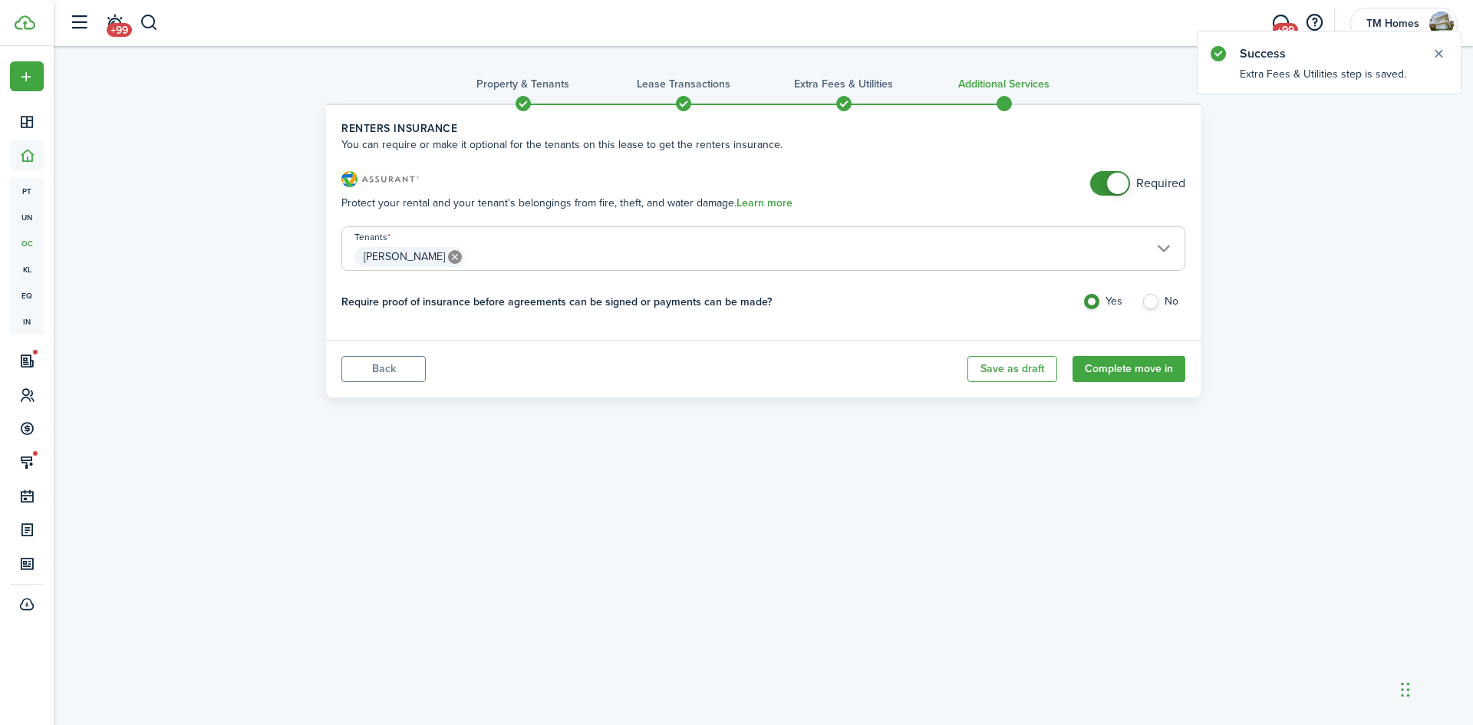
checkbox input "false"
click at [1121, 186] on span at bounding box center [1117, 183] width 21 height 21
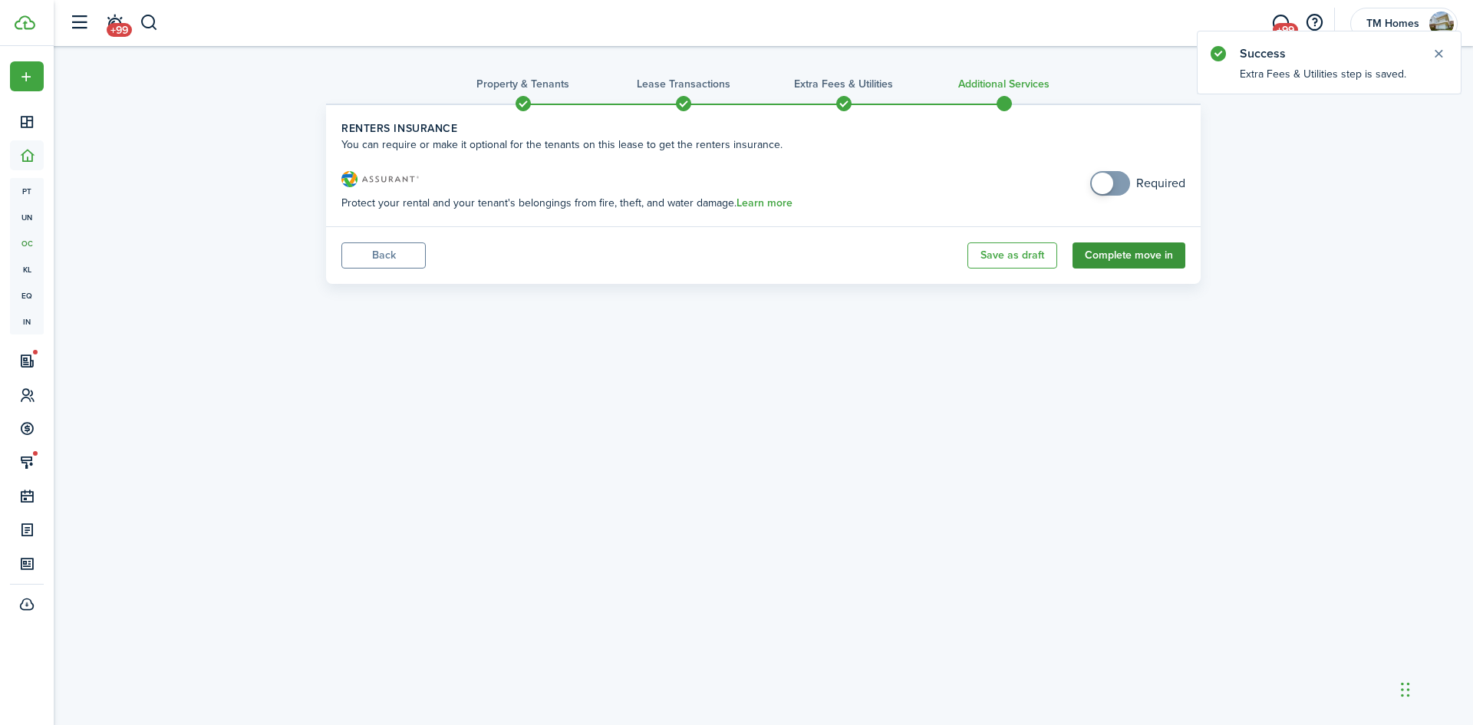
click at [1113, 259] on button "Complete move in" at bounding box center [1128, 255] width 113 height 26
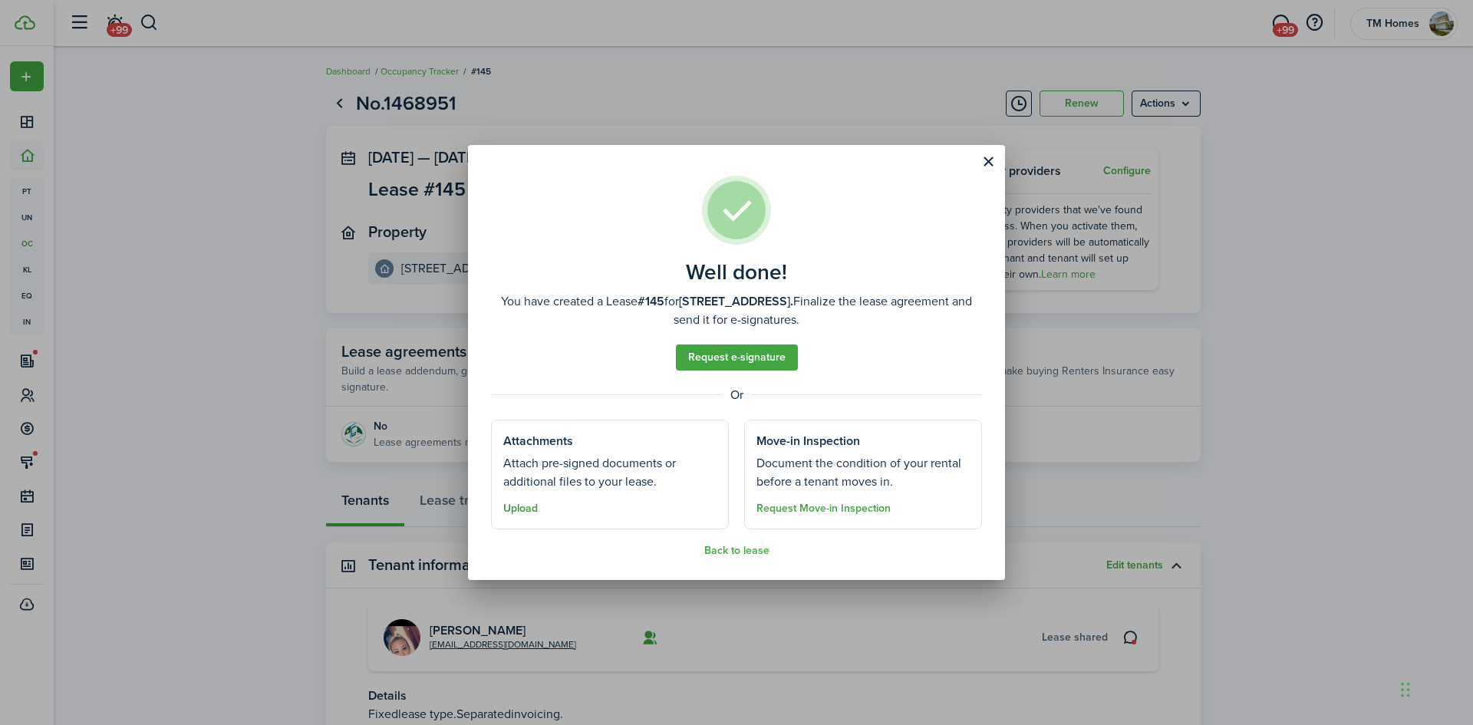
click at [511, 506] on button "Upload" at bounding box center [520, 508] width 35 height 12
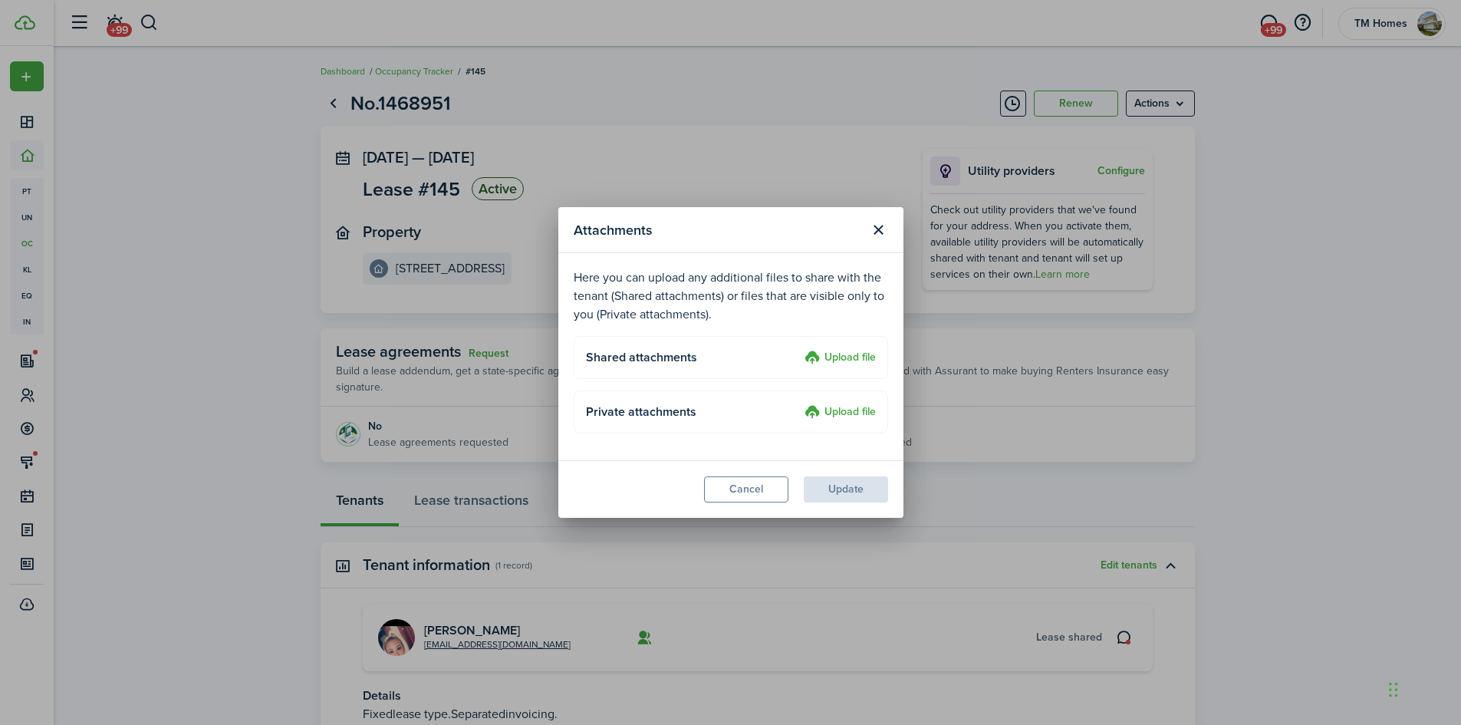
click at [831, 357] on label "Upload file" at bounding box center [840, 358] width 71 height 18
click at [799, 349] on input "Upload file" at bounding box center [799, 349] width 0 height 0
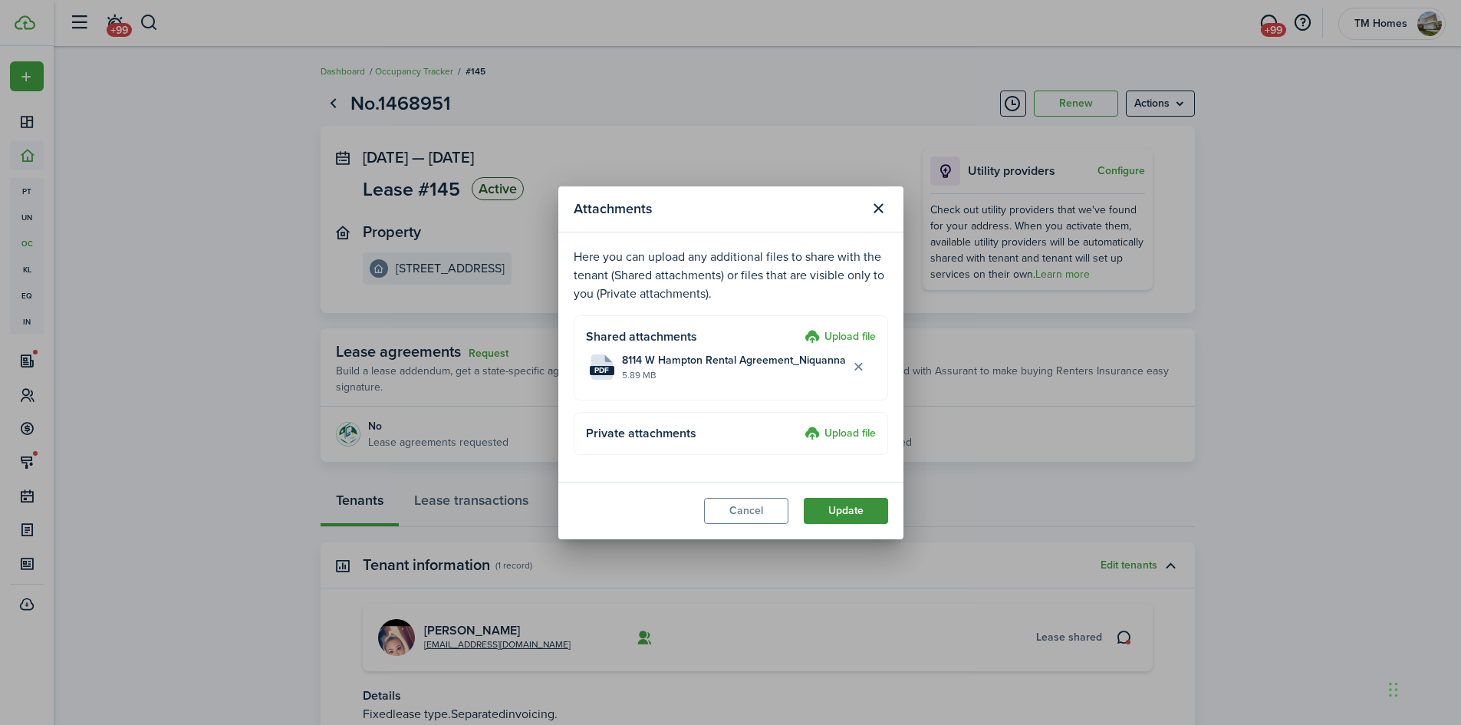
click at [841, 511] on button "Update" at bounding box center [846, 511] width 84 height 26
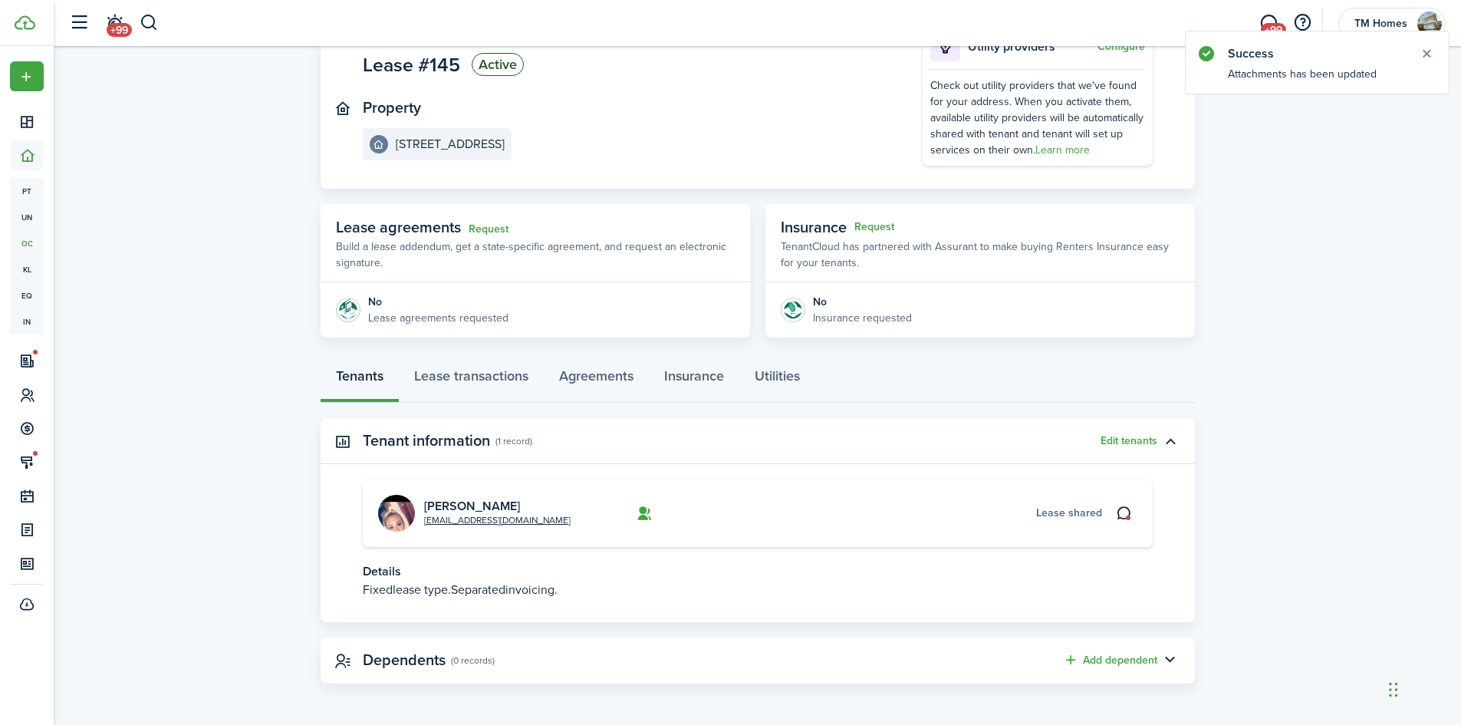
scroll to position [125, 0]
click at [494, 374] on link "Lease transactions" at bounding box center [471, 379] width 145 height 46
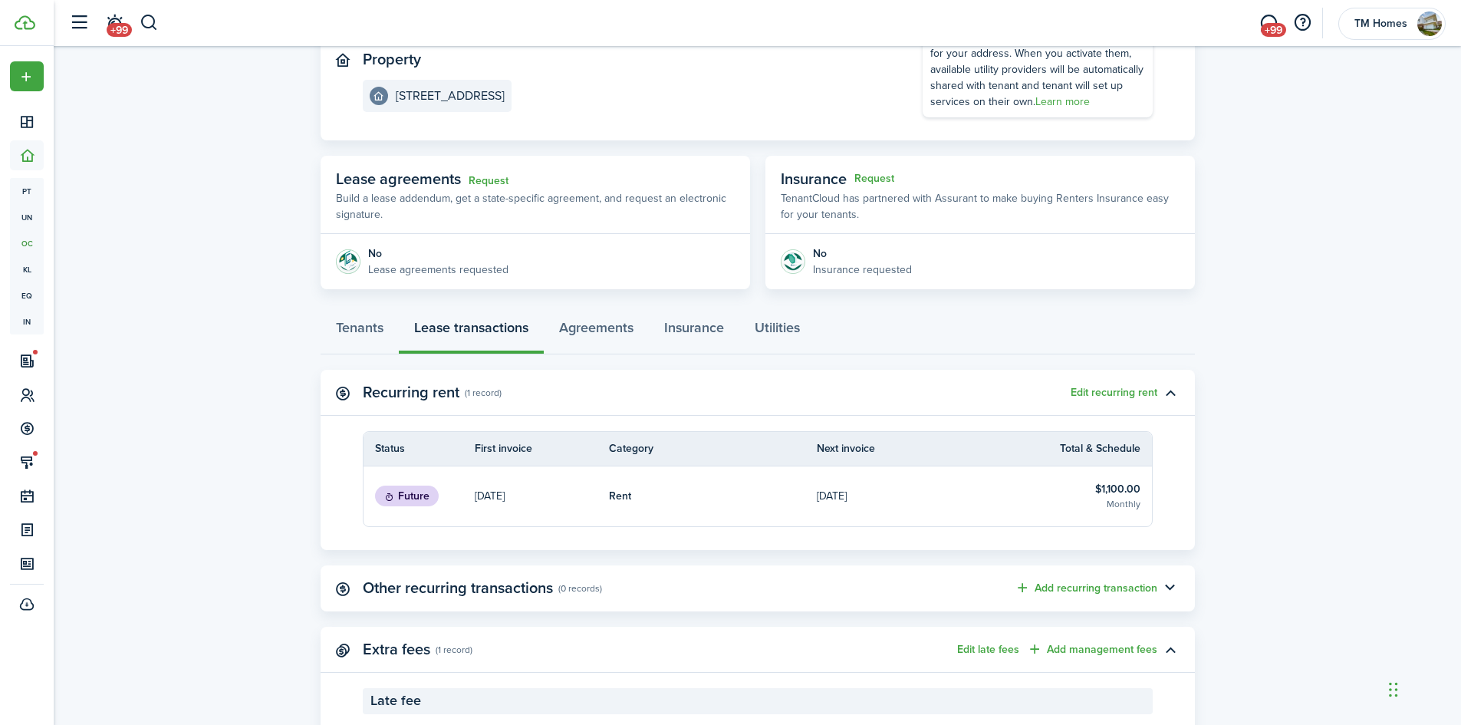
scroll to position [253, 0]
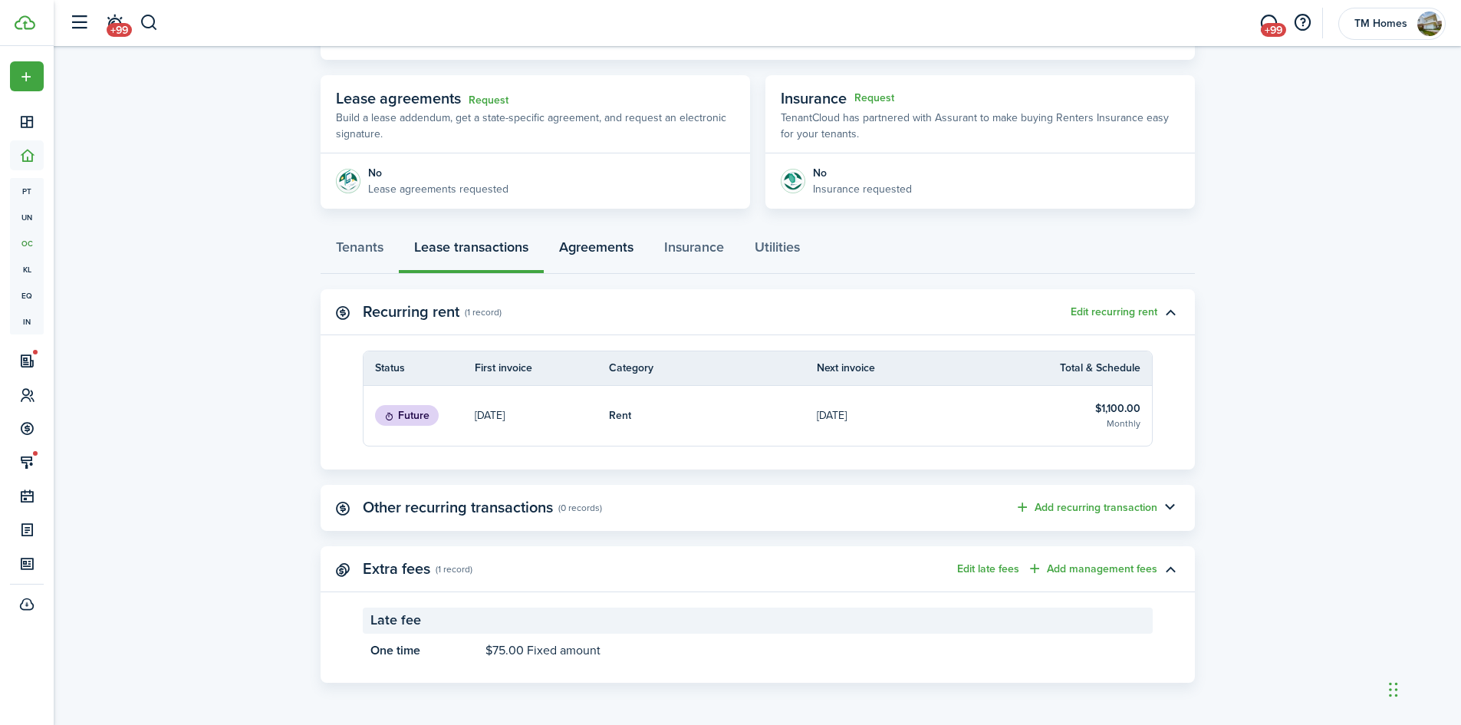
click at [595, 254] on link "Agreements" at bounding box center [596, 251] width 105 height 46
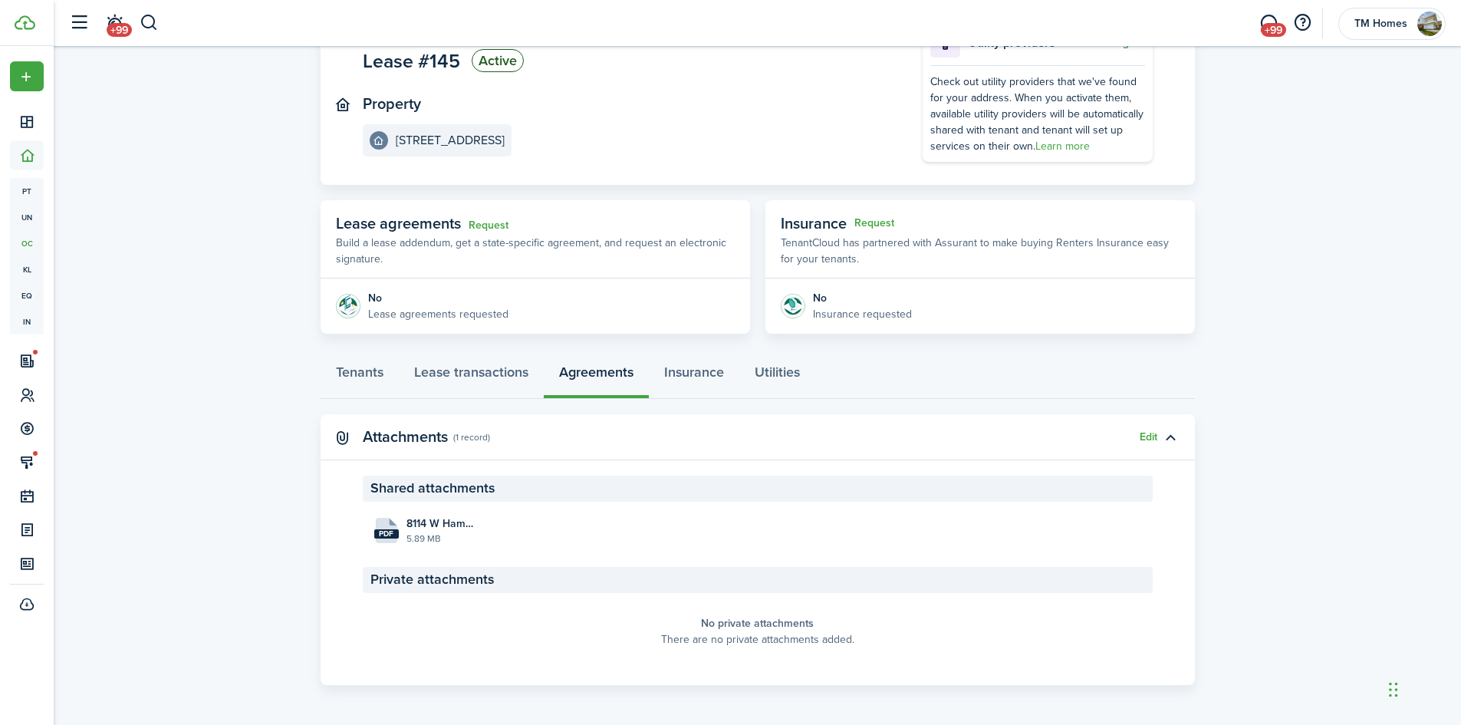
scroll to position [130, 0]
click at [358, 361] on link "Tenants" at bounding box center [360, 374] width 78 height 46
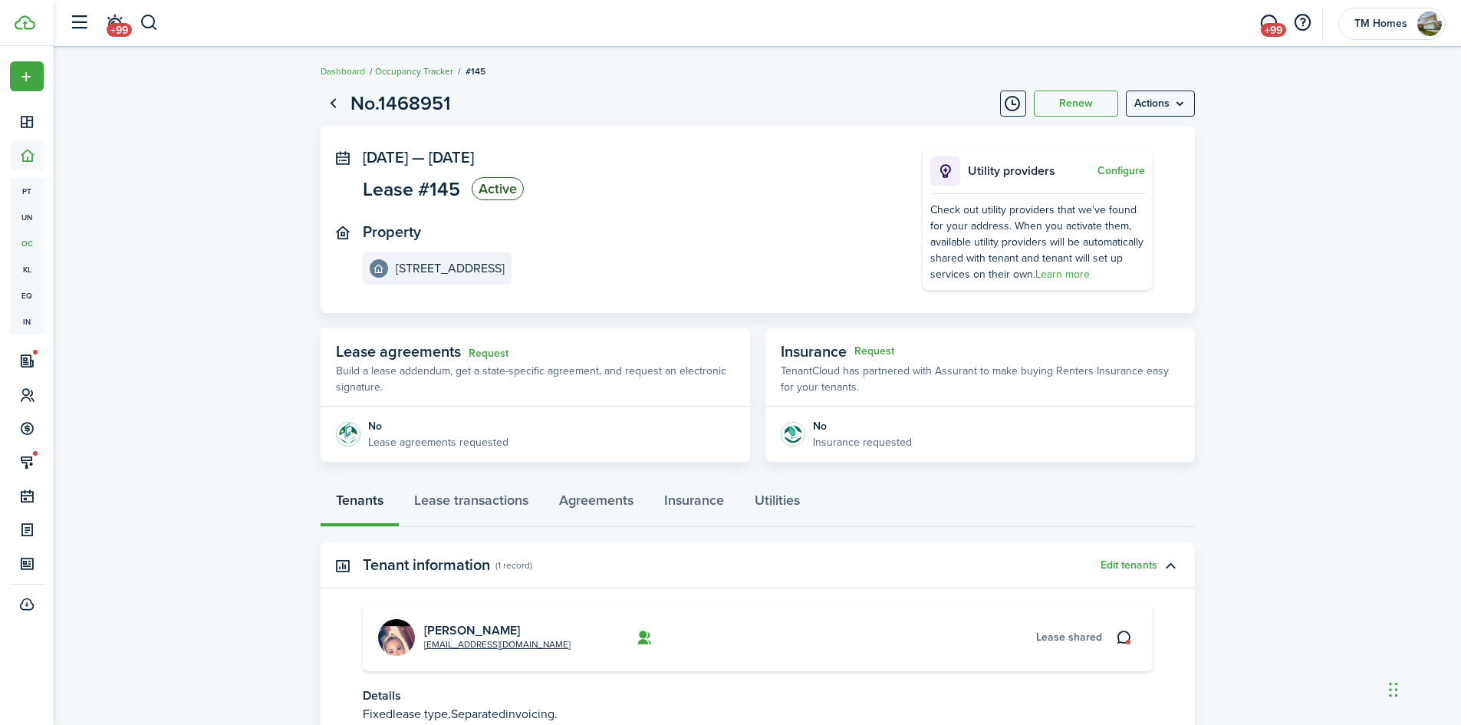
click at [419, 70] on link "Occupancy Tracker" at bounding box center [414, 71] width 78 height 14
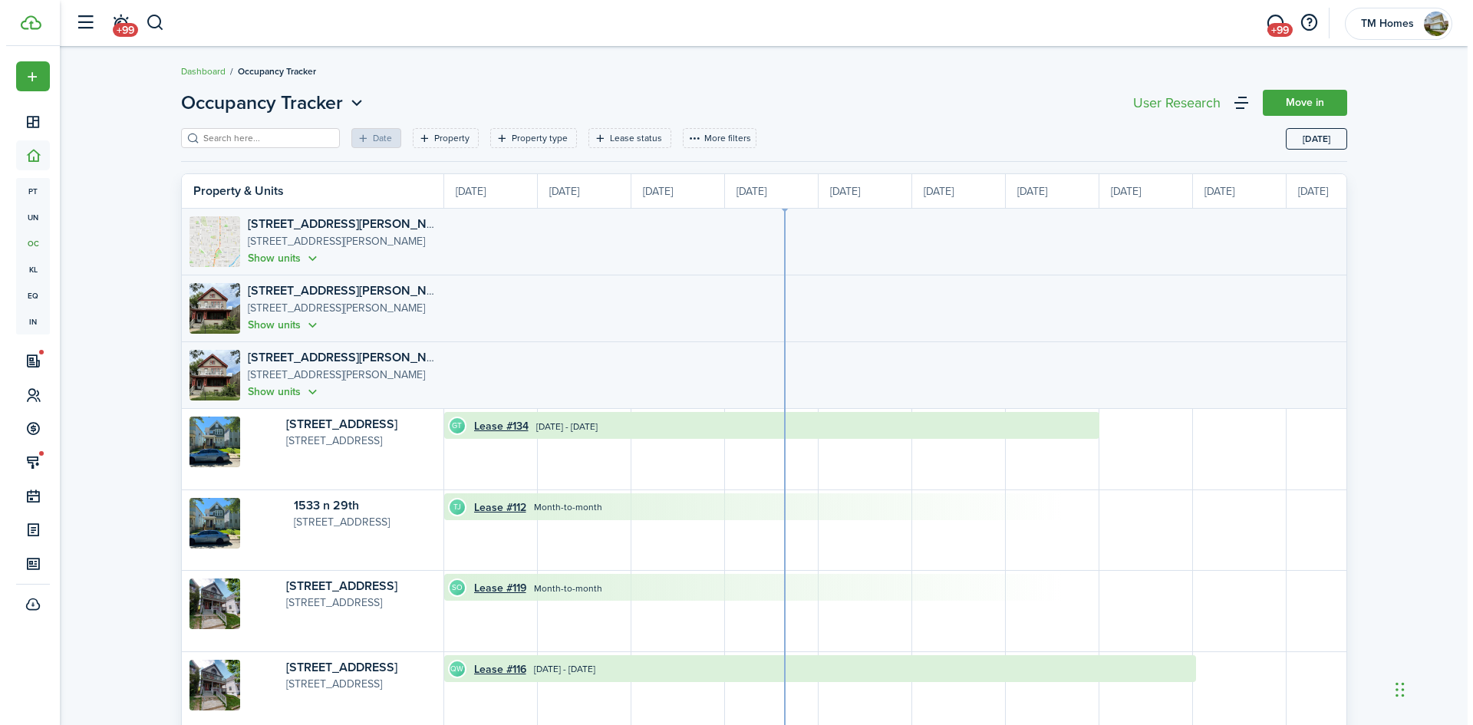
scroll to position [0, 281]
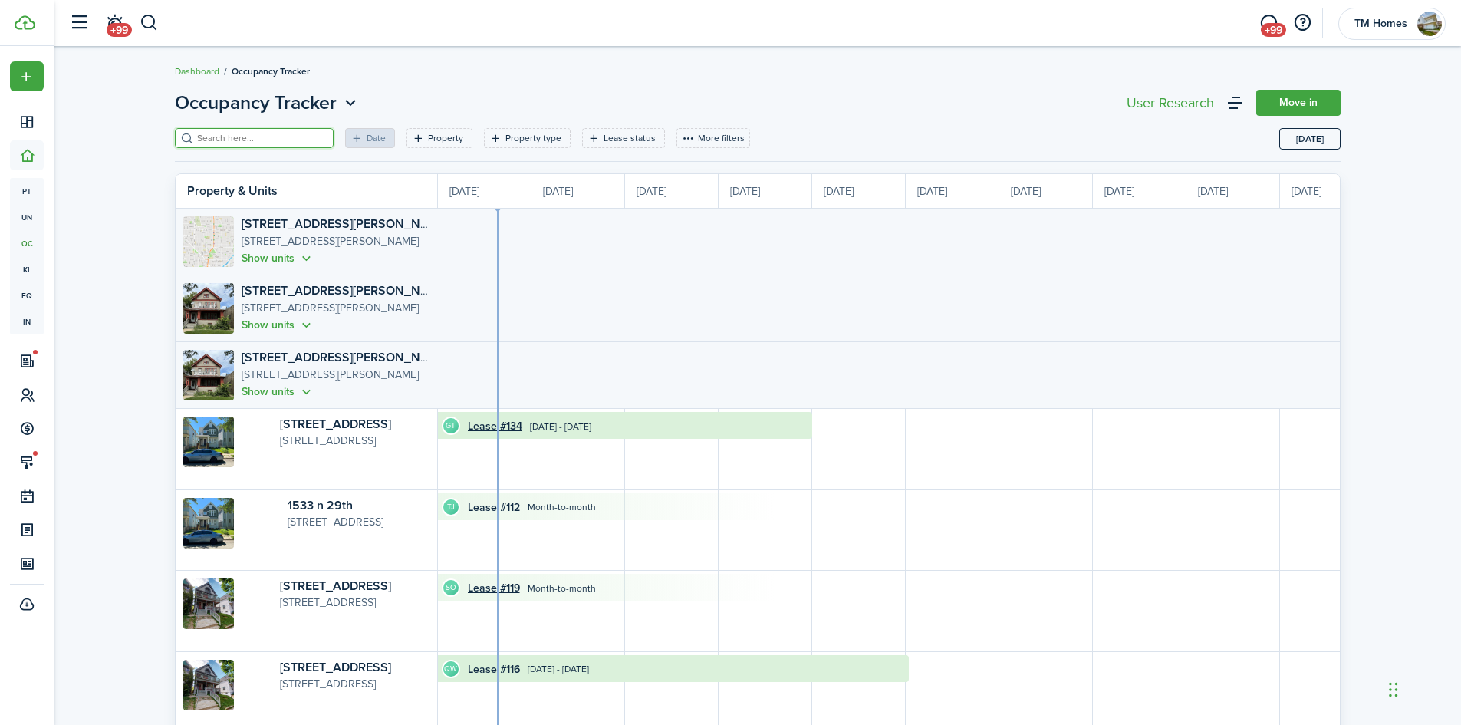
click at [288, 131] on input "search" at bounding box center [260, 138] width 135 height 15
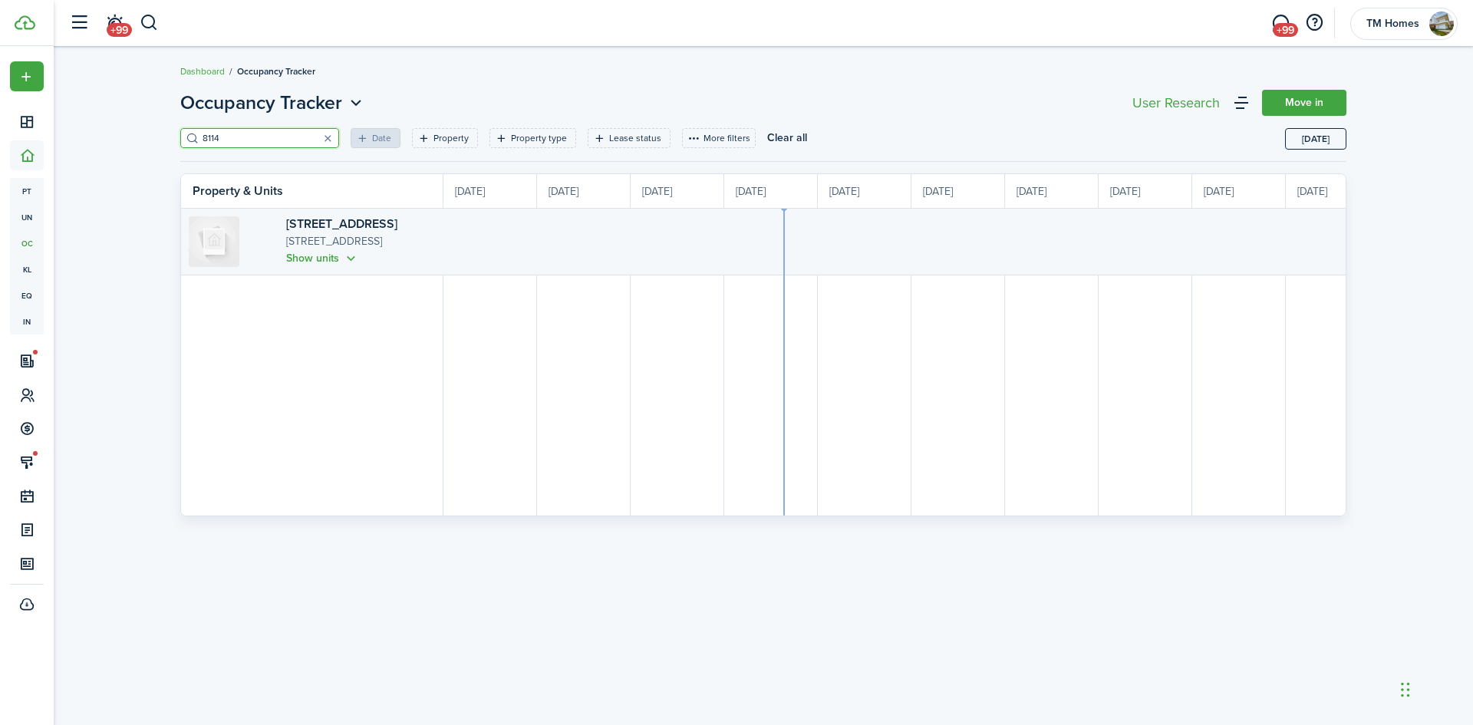
scroll to position [0, 281]
type input "8114"
click at [392, 246] on p "[STREET_ADDRESS]" at bounding box center [361, 241] width 150 height 17
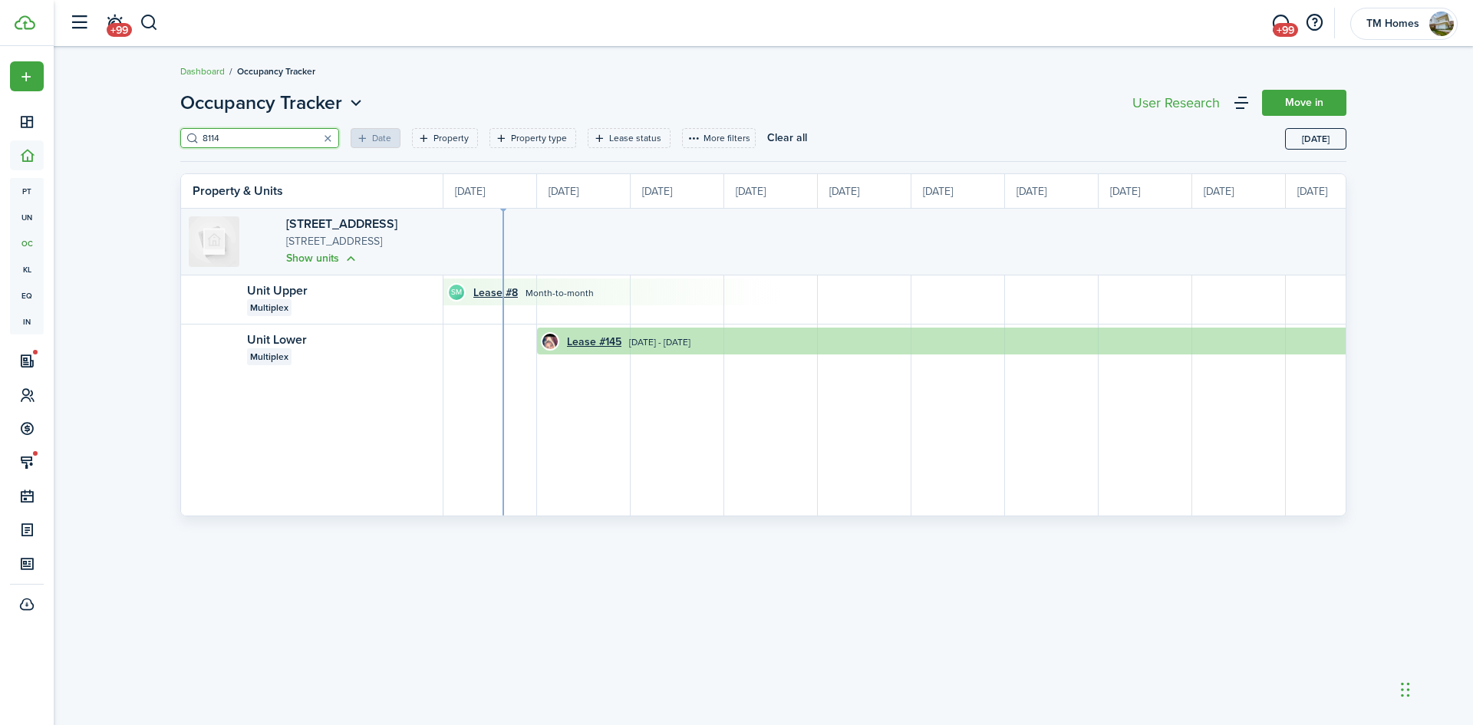
click at [640, 341] on time "[DATE] - [DATE]" at bounding box center [659, 342] width 61 height 14
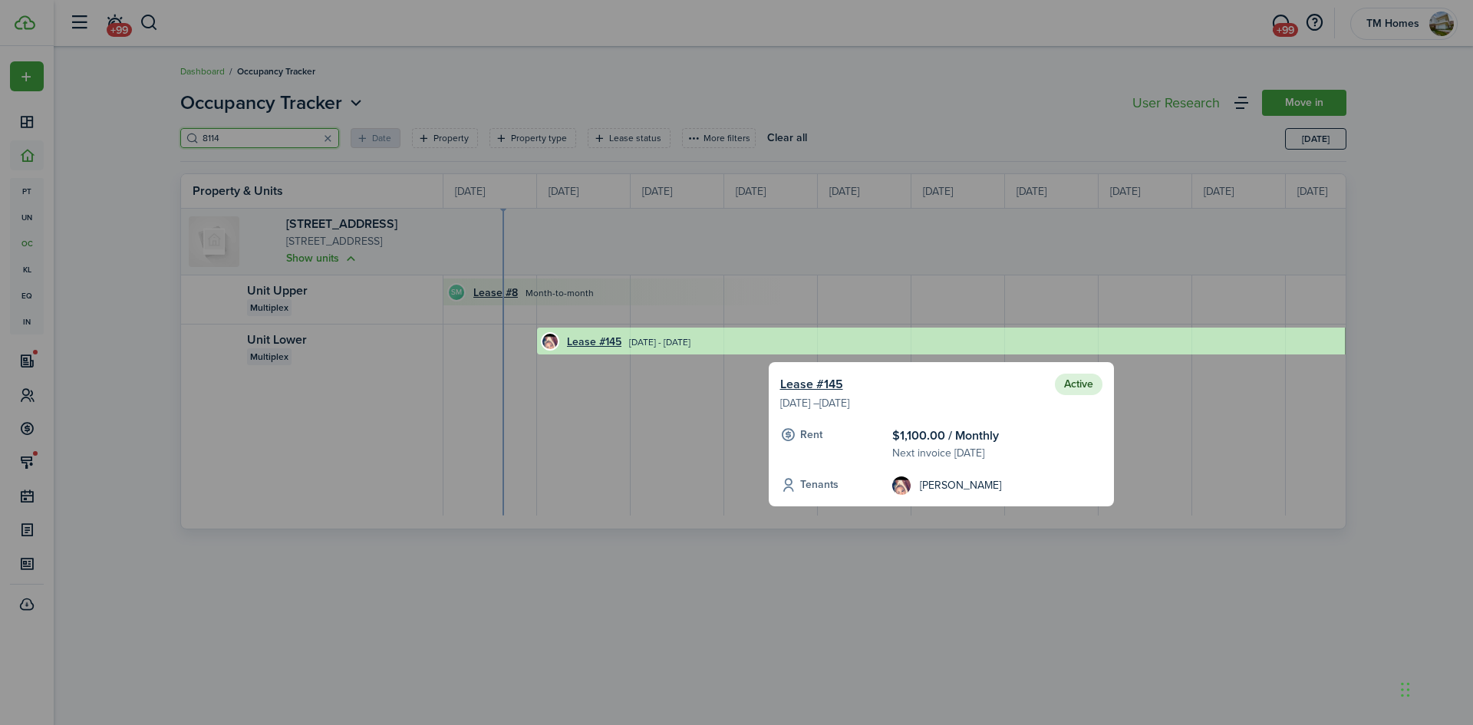
click at [595, 341] on div at bounding box center [941, 341] width 808 height 27
click at [820, 380] on link "Lease #145" at bounding box center [811, 384] width 63 height 18
